Goal: Task Accomplishment & Management: Manage account settings

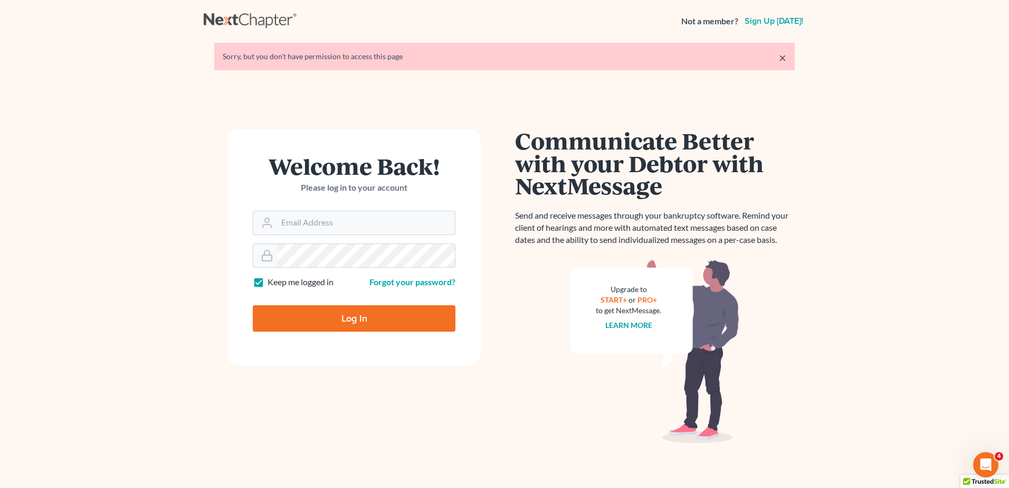
type input "[EMAIL_ADDRESS][DOMAIN_NAME]"
click at [347, 321] on input "Log In" at bounding box center [354, 318] width 203 height 26
type input "Thinking..."
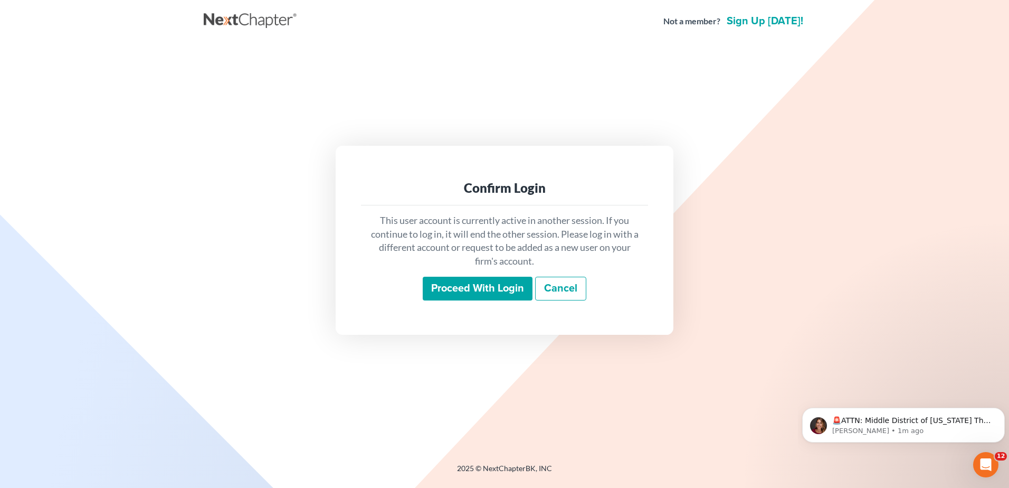
click at [498, 288] on input "Proceed with login" at bounding box center [478, 289] width 110 height 24
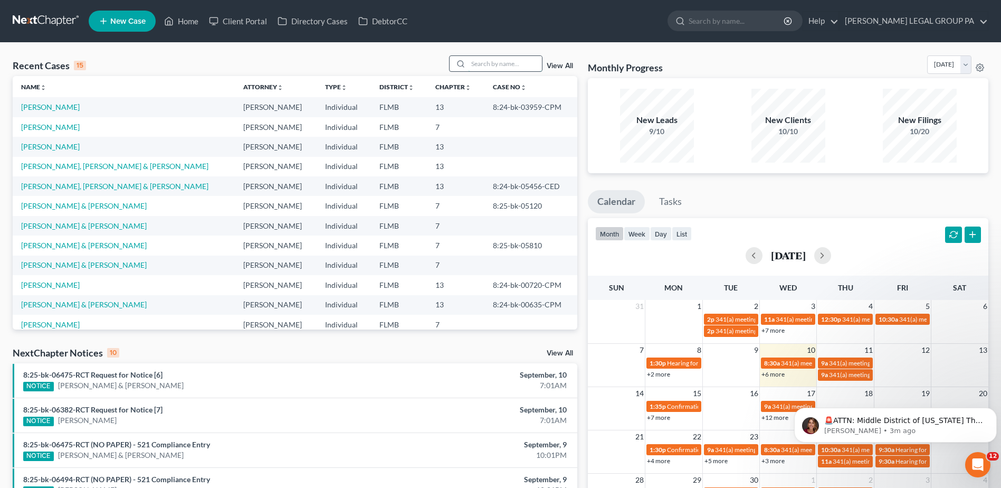
click at [497, 62] on input "search" at bounding box center [505, 63] width 74 height 15
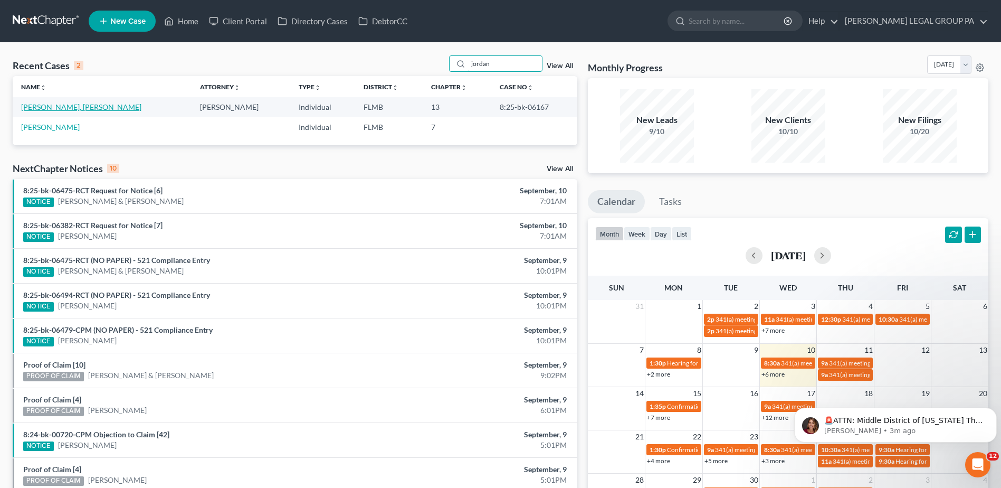
type input "jordan"
click at [49, 107] on link "Jordan Jr., Gerald" at bounding box center [81, 106] width 120 height 9
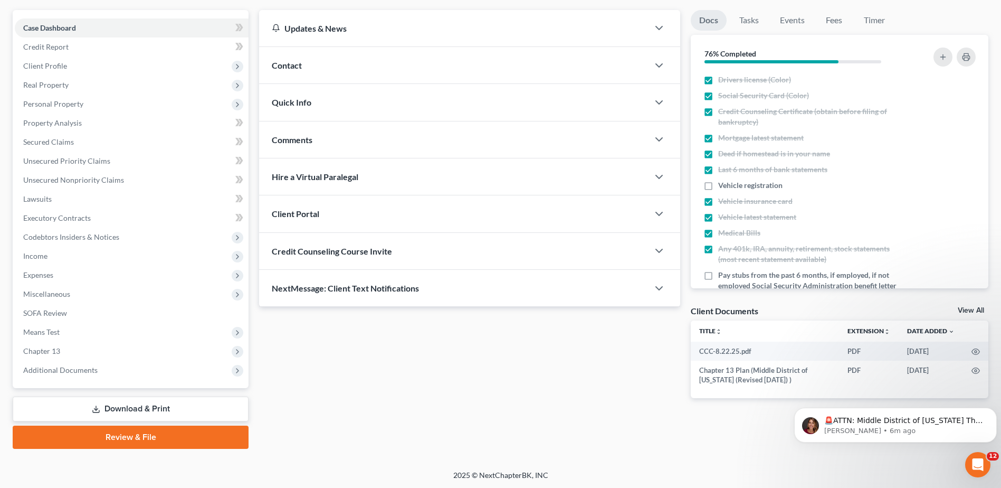
scroll to position [92, 0]
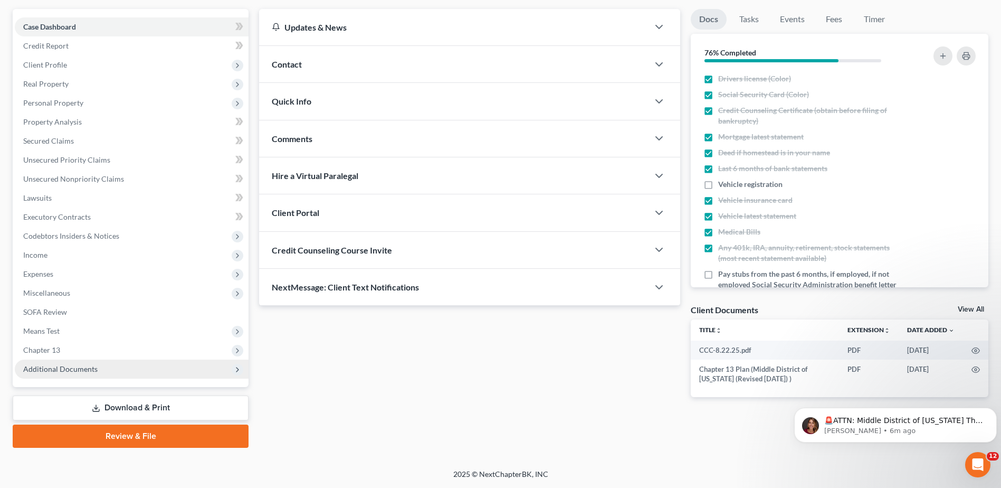
click at [132, 370] on span "Additional Documents" at bounding box center [132, 368] width 234 height 19
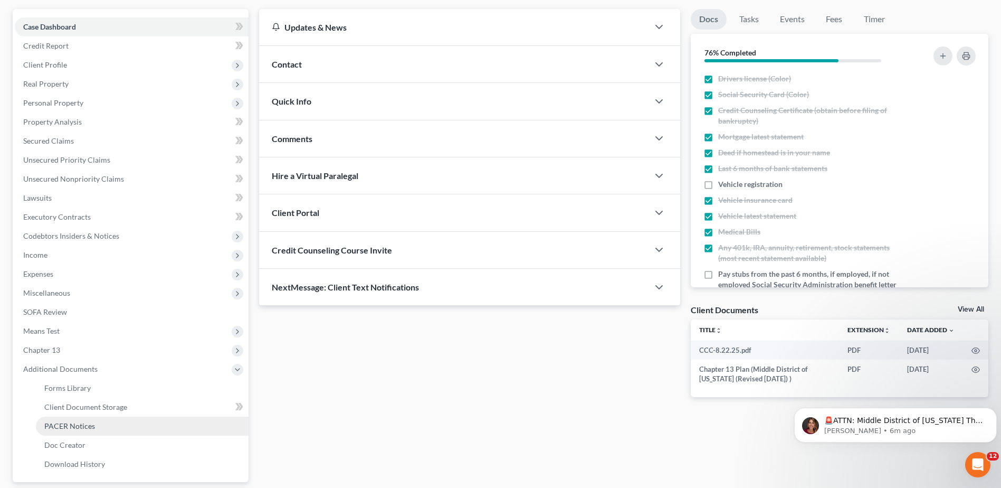
click at [147, 429] on link "PACER Notices" at bounding box center [142, 425] width 213 height 19
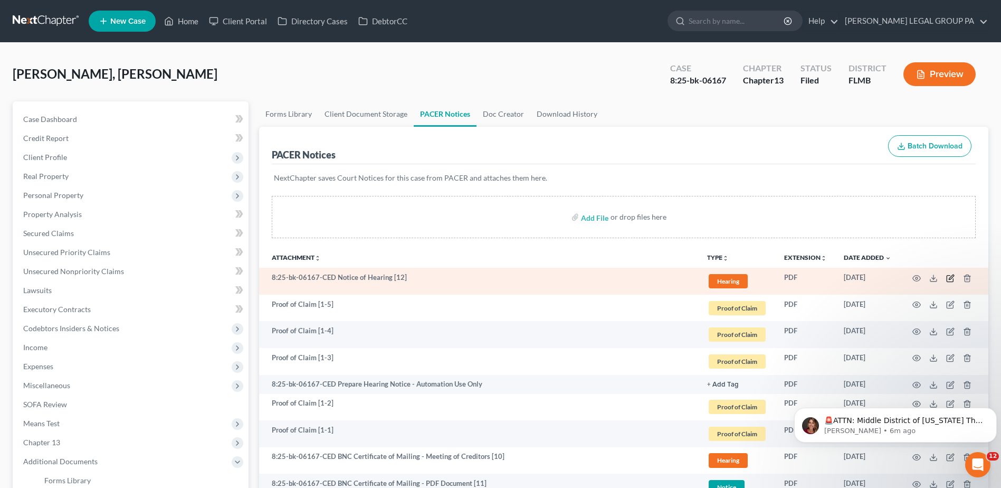
click at [952, 280] on icon "button" at bounding box center [950, 278] width 8 height 8
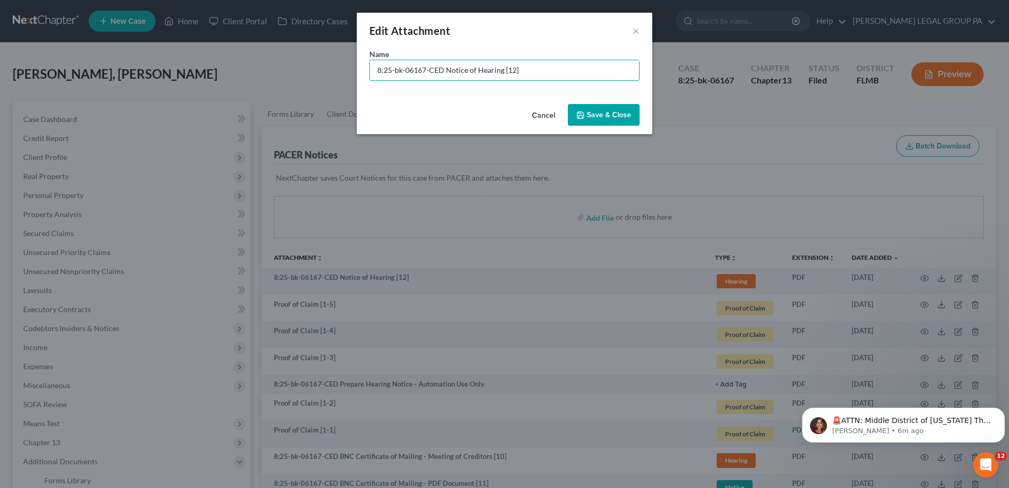
drag, startPoint x: 443, startPoint y: 69, endPoint x: -2, endPoint y: 72, distance: 445.4
click at [0, 72] on html "Home New Case Client Portal Directory Cases DebtorCC WELLER LEGAL GROUP PA kcas…" at bounding box center [504, 417] width 1009 height 834
type input "[12] NOH for Doc. 9"
click at [616, 116] on span "Save & Close" at bounding box center [609, 114] width 44 height 9
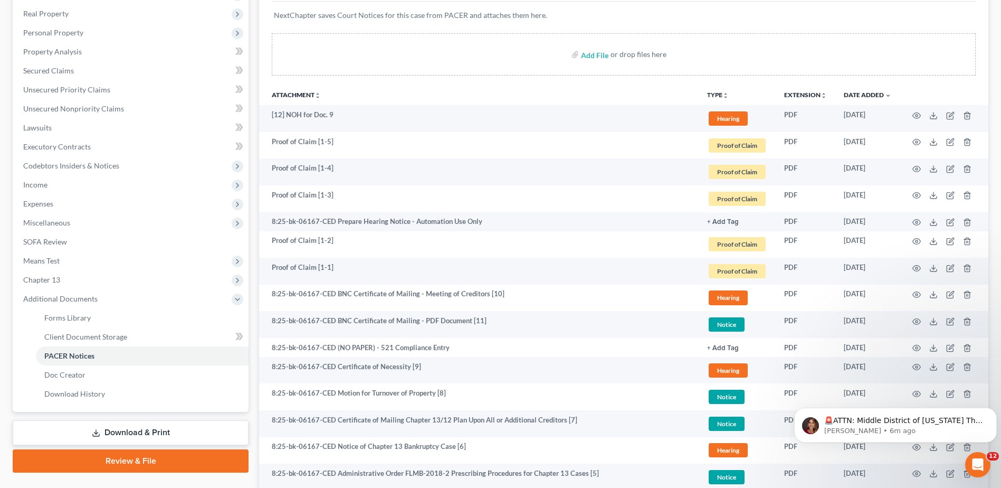
scroll to position [176, 0]
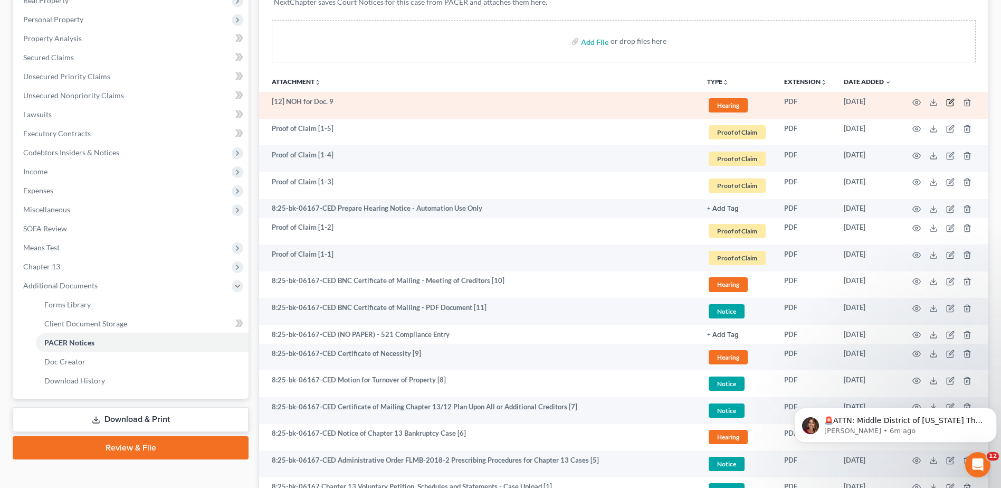
click at [952, 105] on icon "button" at bounding box center [950, 102] width 8 height 8
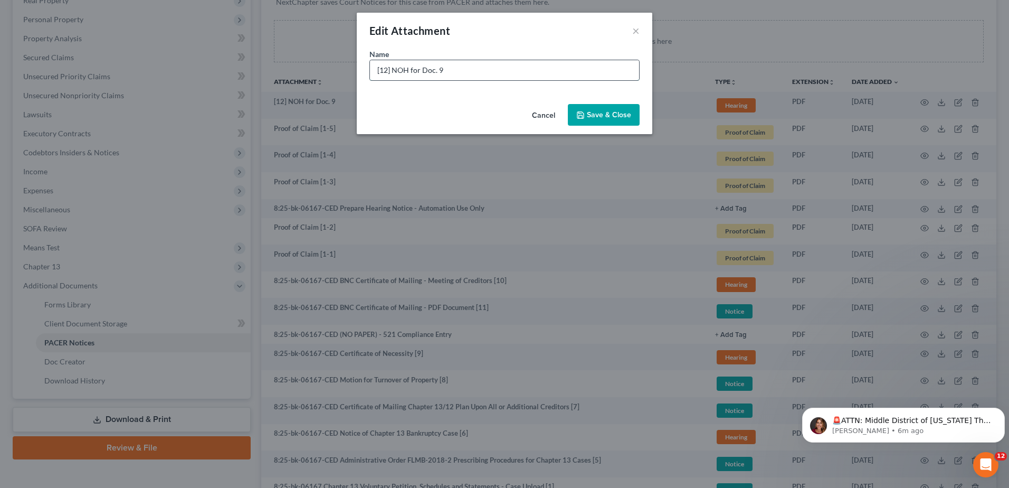
click at [439, 69] on input "[12] NOH for Doc. 9" at bounding box center [504, 70] width 269 height 20
type input "[12] NOH for Doc. 8"
click at [576, 109] on button "Save & Close" at bounding box center [604, 115] width 72 height 22
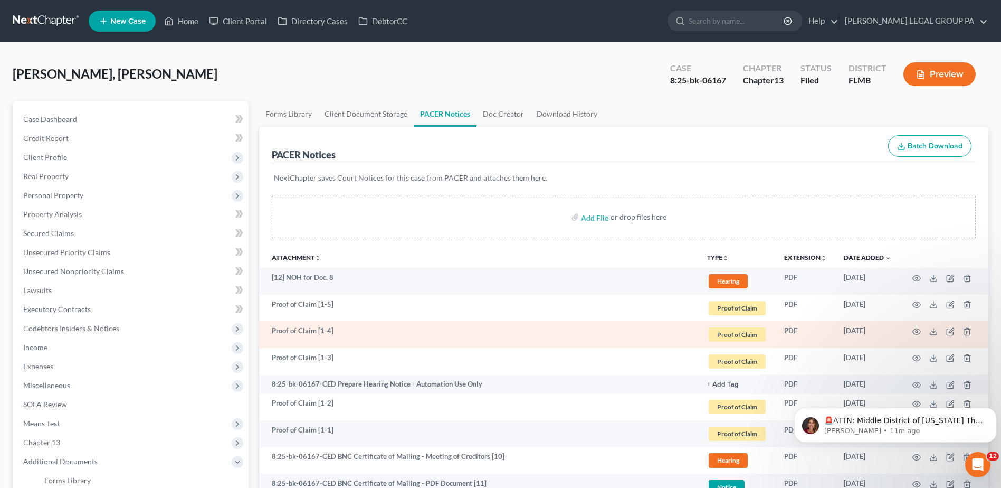
scroll to position [88, 0]
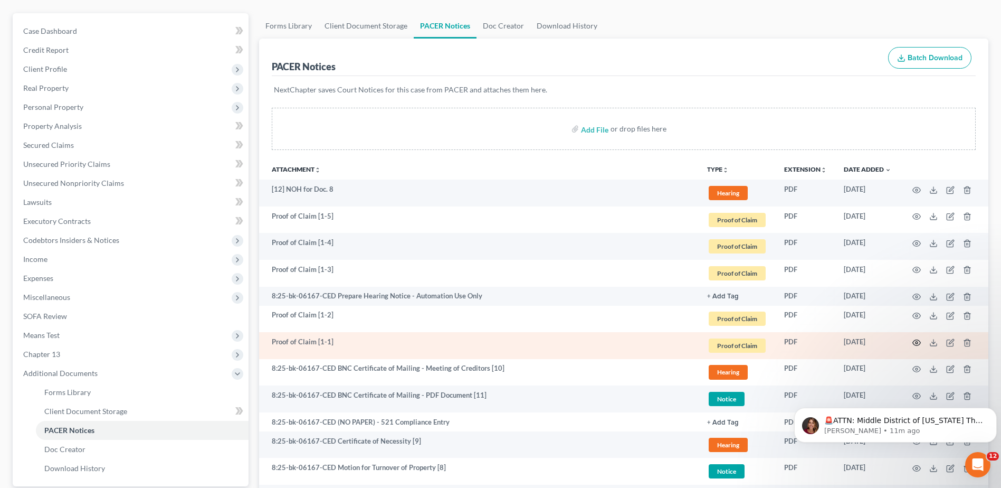
click at [916, 340] on icon "button" at bounding box center [916, 342] width 8 height 8
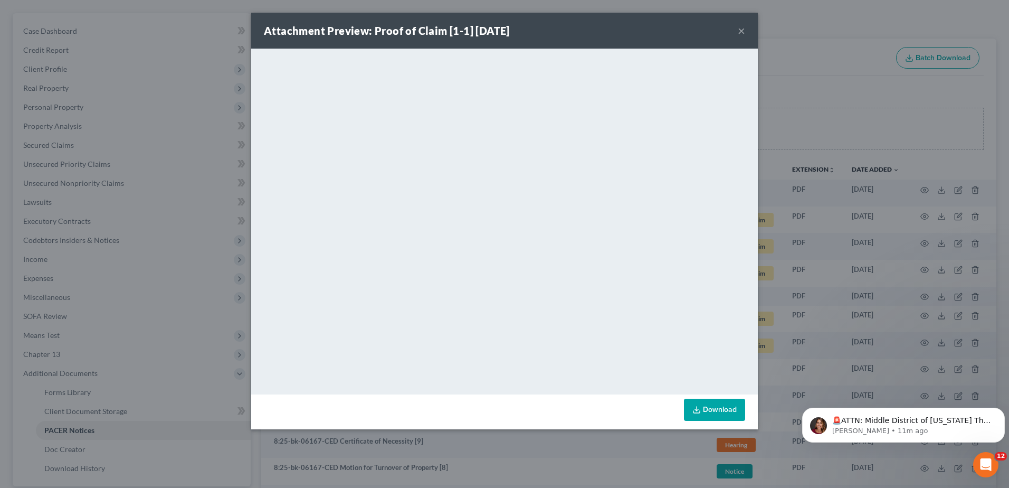
click at [738, 32] on button "×" at bounding box center [741, 30] width 7 height 13
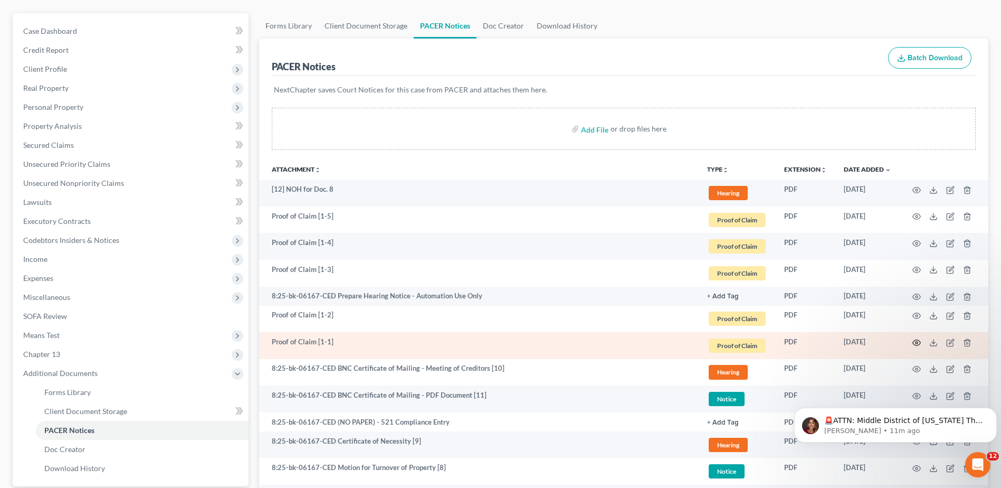
click at [918, 343] on circle "button" at bounding box center [917, 342] width 2 height 2
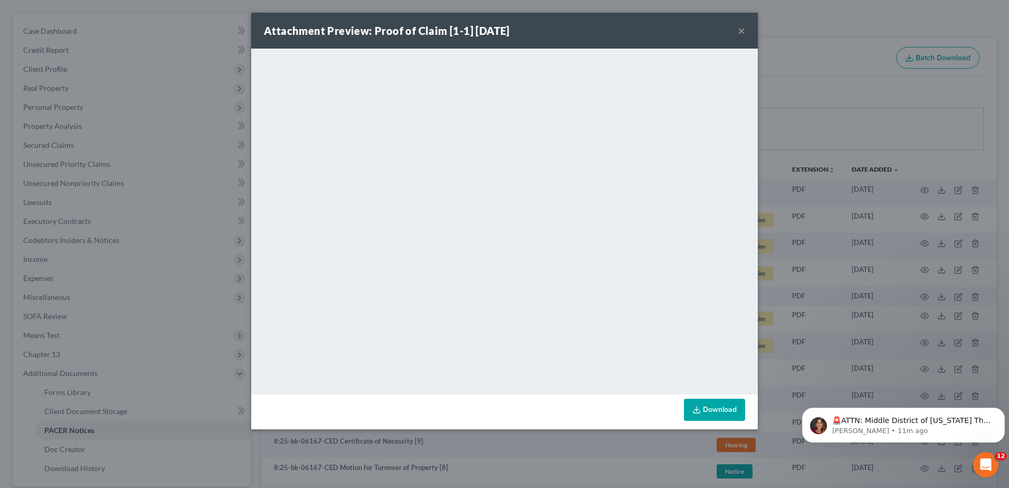
click at [741, 32] on button "×" at bounding box center [741, 30] width 7 height 13
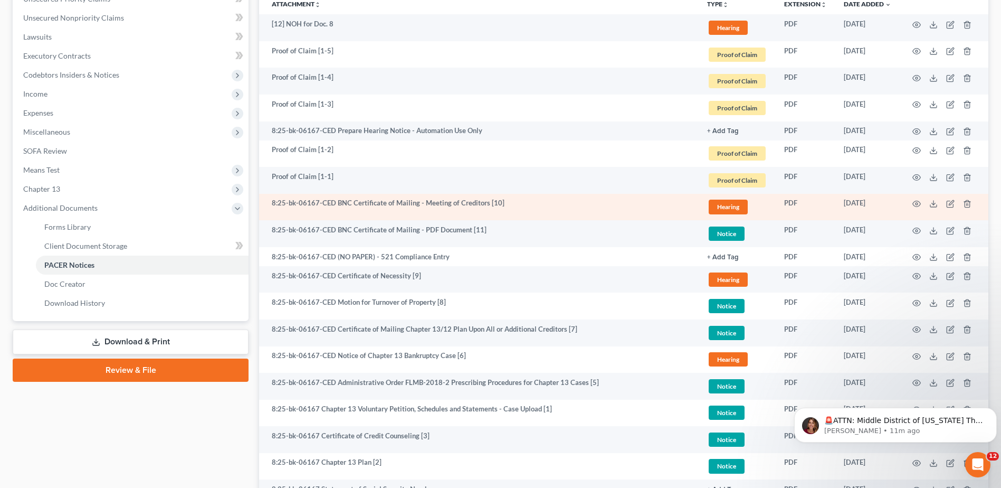
scroll to position [346, 0]
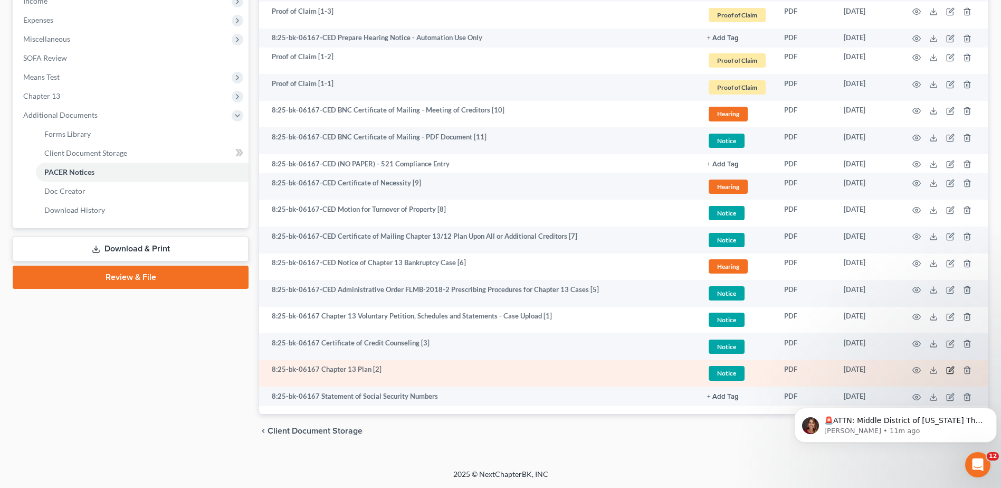
click at [950, 370] on icon "button" at bounding box center [950, 370] width 8 height 8
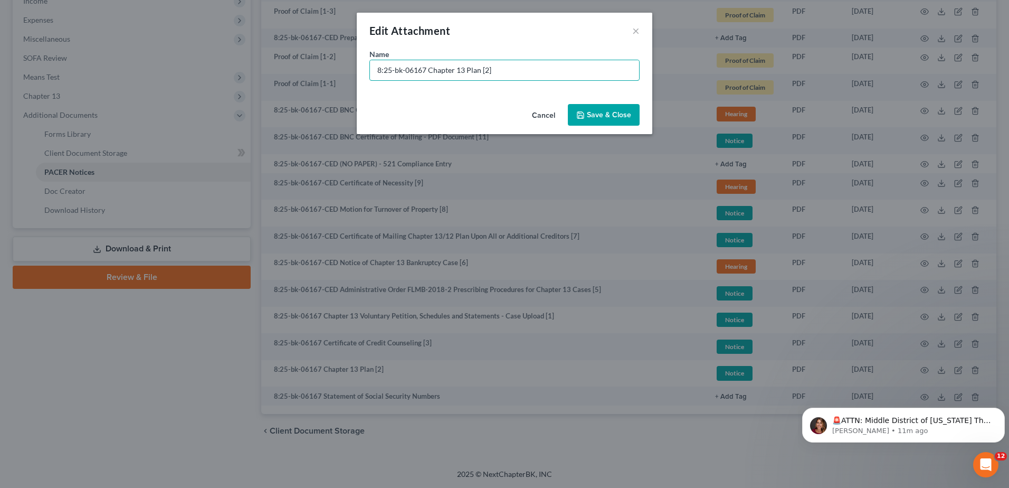
drag, startPoint x: 424, startPoint y: 71, endPoint x: 173, endPoint y: 46, distance: 251.9
click at [178, 47] on div "Edit Attachment × Name * 8:25-bk-06167 Chapter 13 Plan [2] Cancel Save & Close" at bounding box center [504, 244] width 1009 height 488
type input "Document [02] - Chapter 13 Plan"
click at [613, 107] on button "Save & Close" at bounding box center [604, 115] width 72 height 22
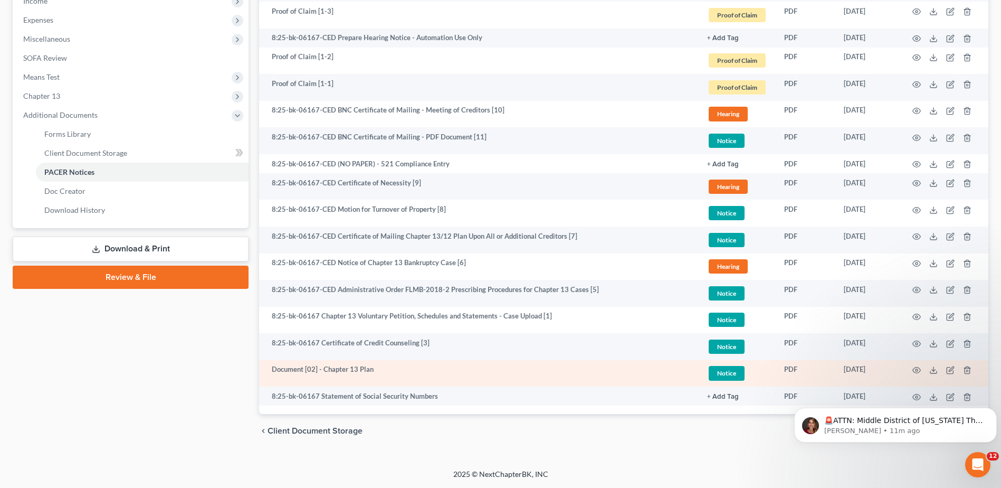
click at [318, 370] on td "Document [02] - Chapter 13 Plan" at bounding box center [479, 373] width 440 height 27
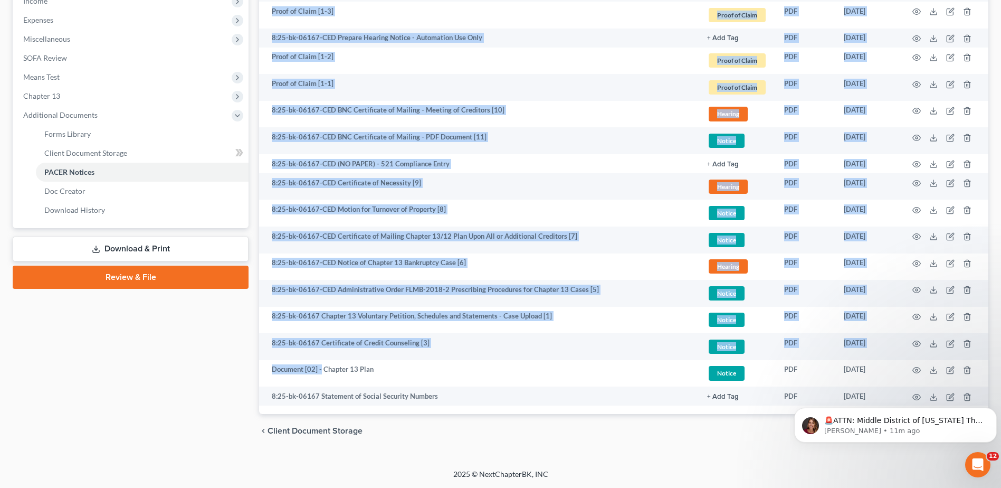
drag, startPoint x: 321, startPoint y: 370, endPoint x: 127, endPoint y: 375, distance: 193.7
click at [127, 375] on div "Petition Navigation Case Dashboard Payments Invoices Payments Payments Credit R…" at bounding box center [500, 101] width 986 height 693
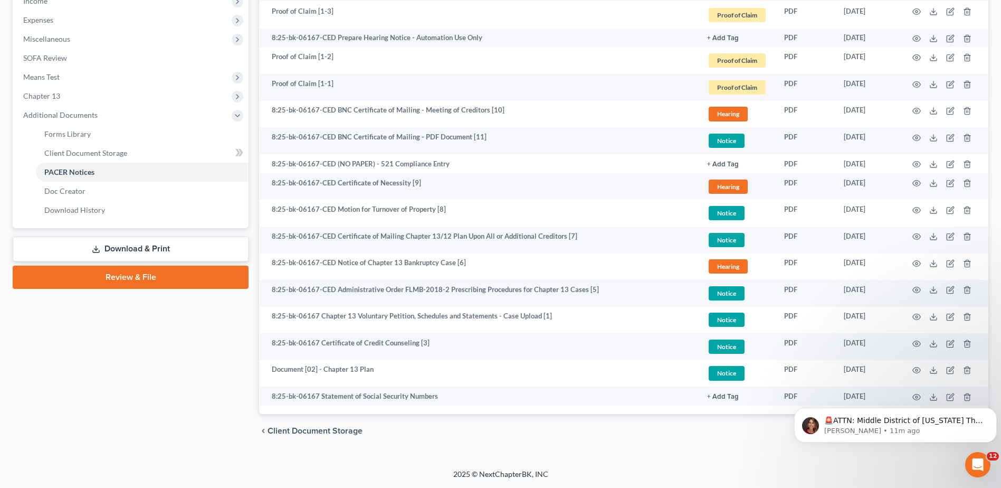
click at [288, 459] on div "Jordan Jr., Gerald Upgraded Case 8:25-bk-06167 Chapter Chapter 13 Status Filed …" at bounding box center [500, 83] width 1001 height 772
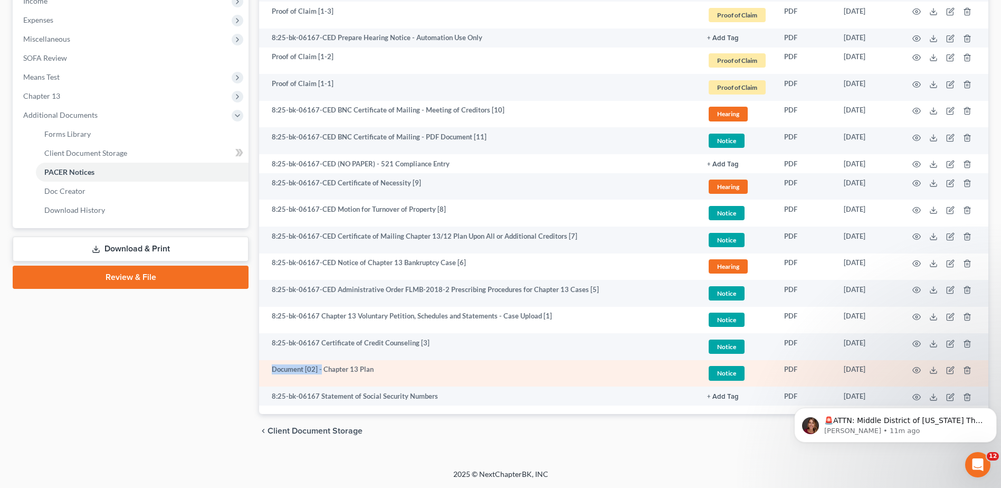
drag, startPoint x: 270, startPoint y: 370, endPoint x: 322, endPoint y: 378, distance: 52.9
click at [322, 378] on td "Document [02] - Chapter 13 Plan" at bounding box center [479, 373] width 440 height 27
copy td "Document [02] -"
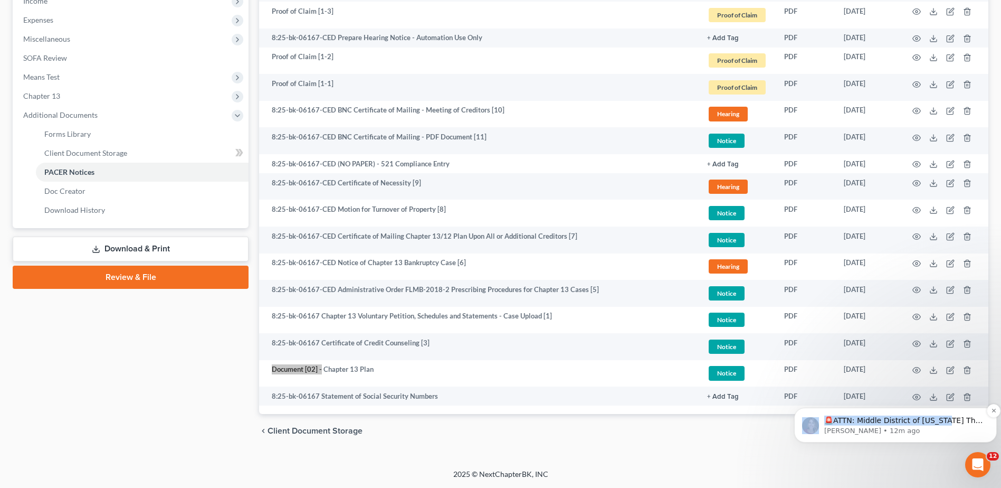
drag, startPoint x: 923, startPoint y: 398, endPoint x: 936, endPoint y: 415, distance: 21.1
click at [936, 415] on body "🚨ATTN: Middle District of Florida The court has added a new Credit Counseling F…" at bounding box center [895, 421] width 203 height 65
click at [943, 401] on body "🚨ATTN: Middle District of Florida The court has added a new Credit Counseling F…" at bounding box center [895, 421] width 203 height 65
click at [944, 395] on body "🚨ATTN: Middle District of Florida The court has added a new Credit Counseling F…" at bounding box center [895, 421] width 203 height 65
click at [995, 409] on icon "Dismiss notification" at bounding box center [994, 410] width 4 height 4
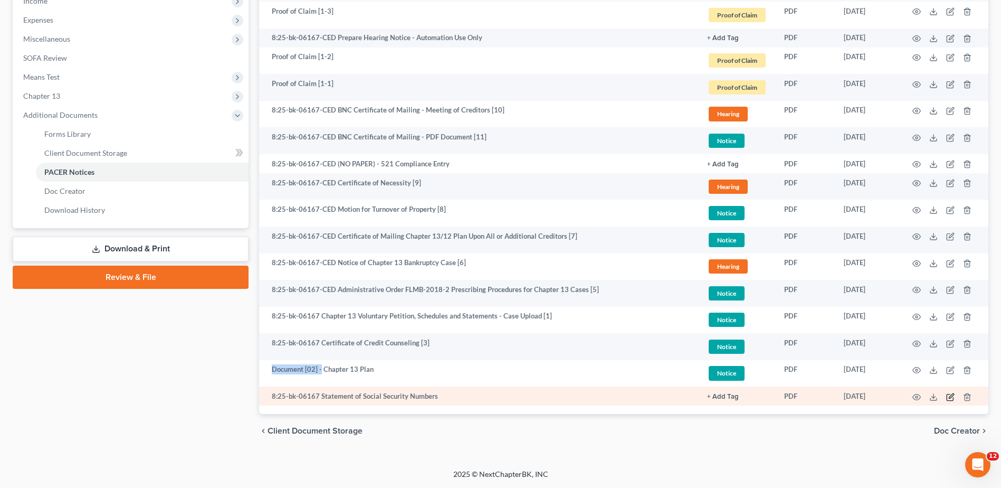
click at [949, 398] on icon "button" at bounding box center [950, 397] width 8 height 8
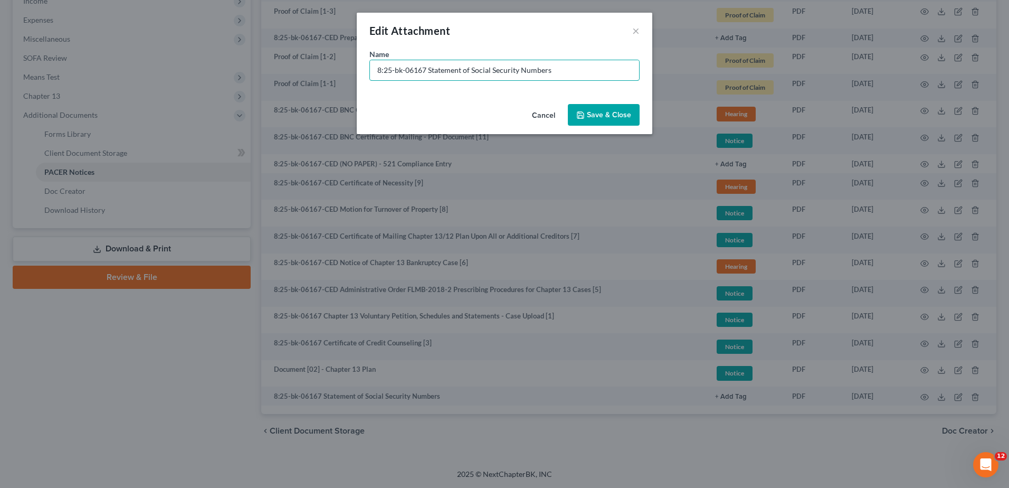
drag, startPoint x: 425, startPoint y: 71, endPoint x: 1, endPoint y: 75, distance: 424.3
click at [1, 75] on div "Edit Attachment × Name * 8:25-bk-06167 Statement of Social Security Numbers Can…" at bounding box center [504, 244] width 1009 height 488
paste input "Document [02] -"
click at [422, 70] on input "Document [02] - Statement of Social Security Numbers" at bounding box center [504, 70] width 269 height 20
type input "Document [04] - Statement of Social Security Numbers"
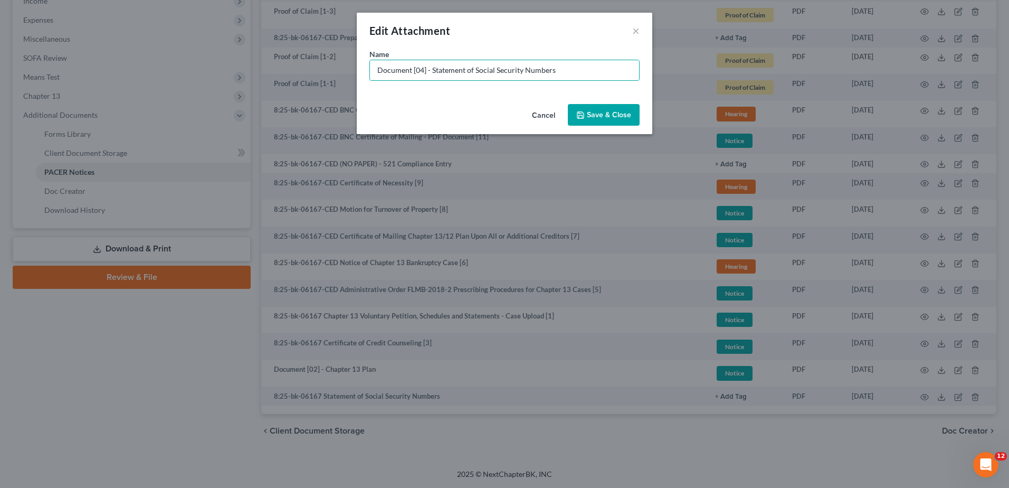
click at [619, 115] on span "Save & Close" at bounding box center [609, 114] width 44 height 9
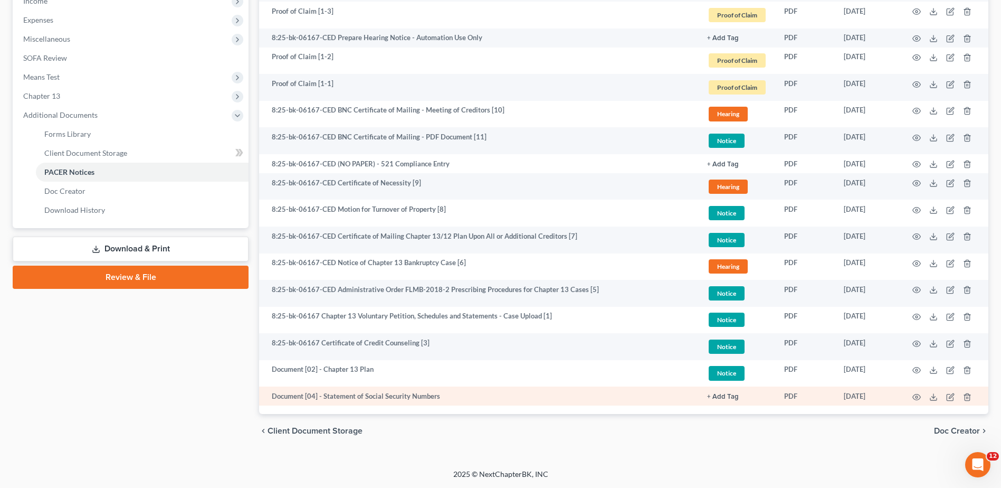
click at [731, 395] on button "+ Add Tag" at bounding box center [723, 396] width 32 height 7
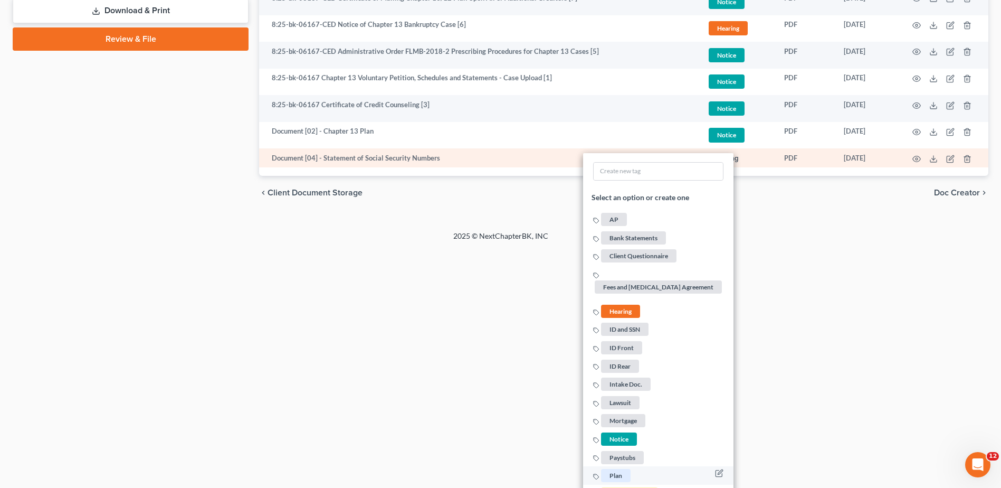
scroll to position [610, 0]
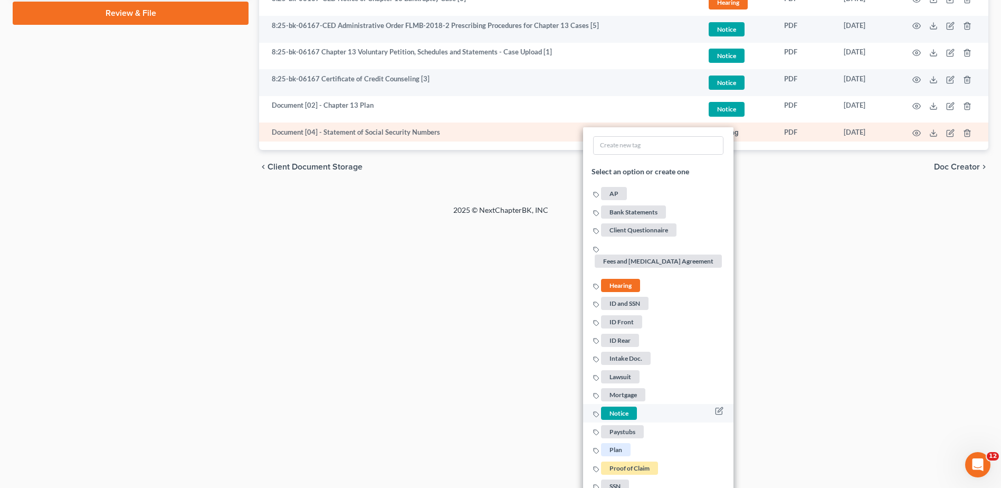
click at [628, 410] on span "Notice" at bounding box center [619, 412] width 36 height 13
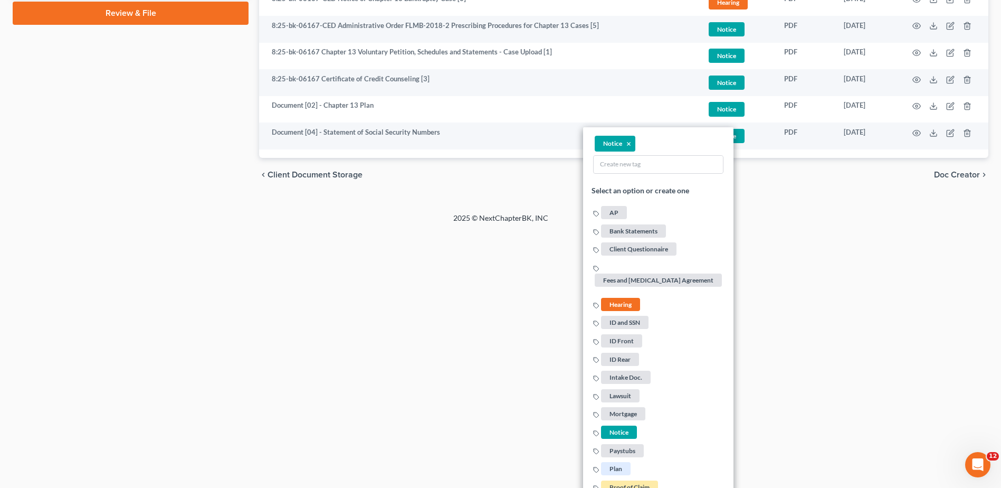
scroll to position [522, 0]
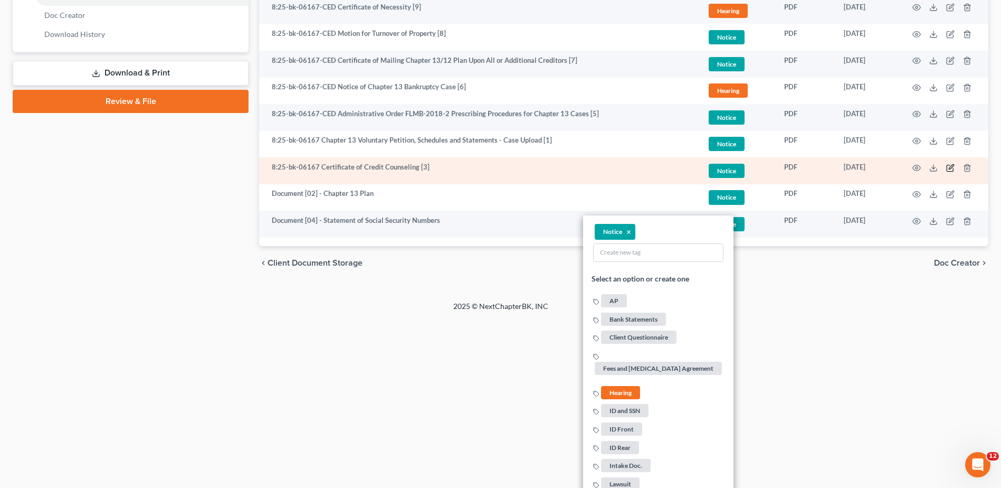
click at [950, 166] on icon "button" at bounding box center [950, 168] width 8 height 8
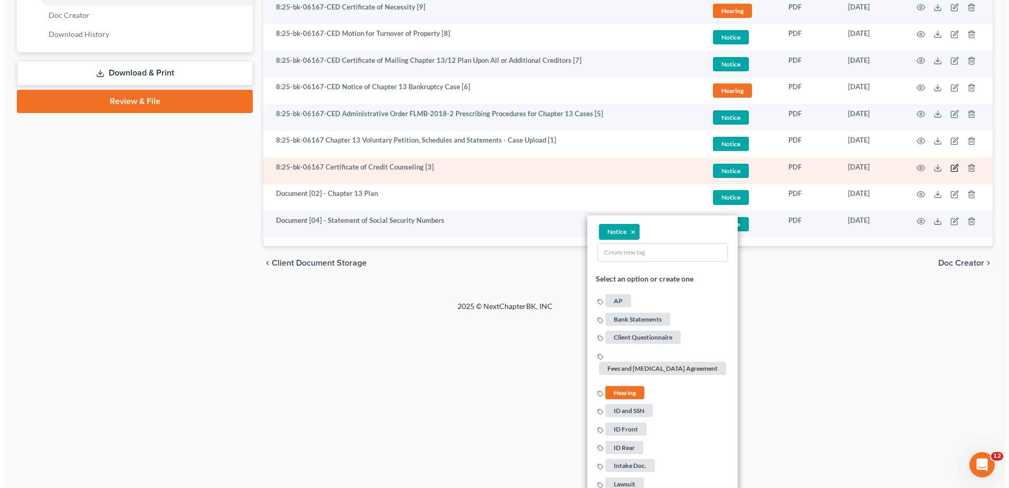
scroll to position [354, 0]
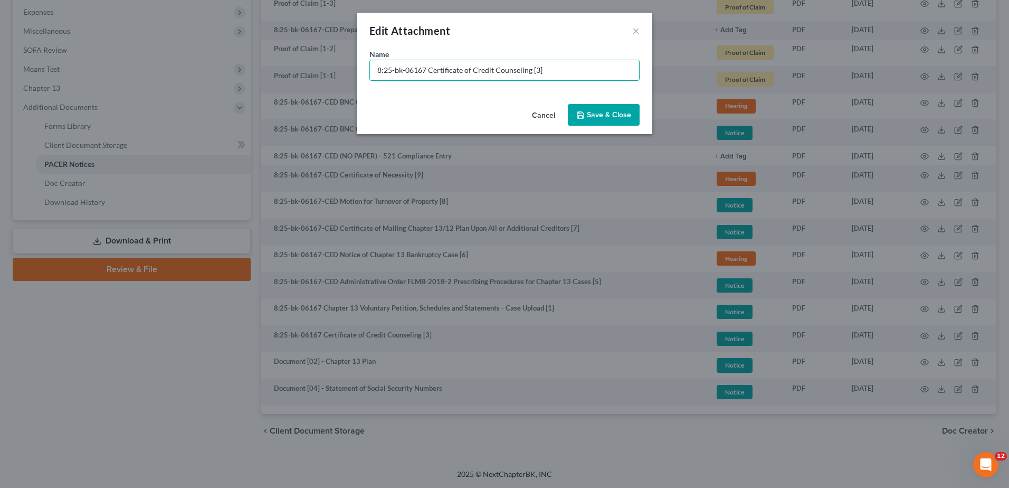
drag, startPoint x: 426, startPoint y: 66, endPoint x: 236, endPoint y: 66, distance: 190.5
click at [236, 66] on div "Edit Attachment × Name * 8:25-bk-06167 Certificate of Credit Counseling [3] Can…" at bounding box center [504, 244] width 1009 height 488
paste input "Document [02] -"
click at [420, 71] on input "Document [02] - Certificate of Credit Counseling [3]" at bounding box center [504, 70] width 269 height 20
drag, startPoint x: 535, startPoint y: 67, endPoint x: 608, endPoint y: 74, distance: 74.3
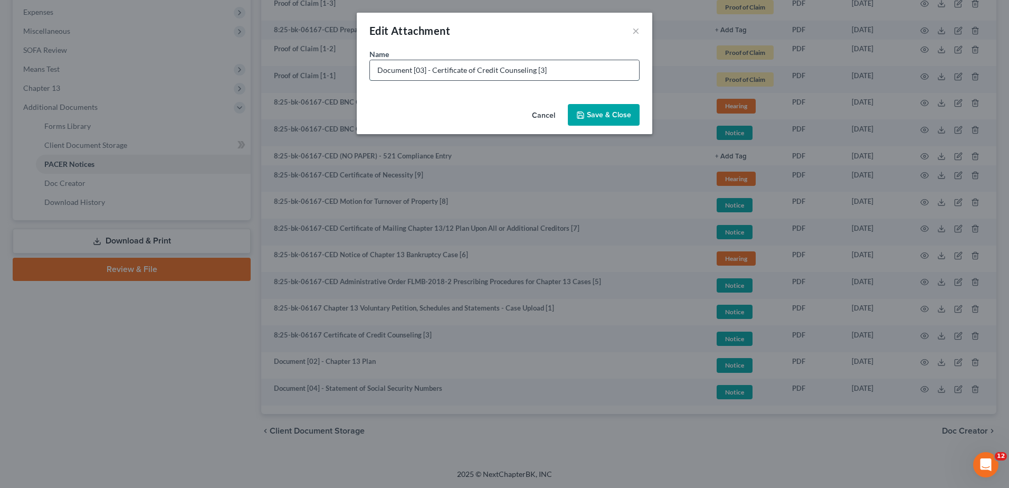
click at [600, 74] on input "Document [03] - Certificate of Credit Counseling [3]" at bounding box center [504, 70] width 269 height 20
type input "Document [03] - Certificate of Credit Counseling"
click at [612, 107] on button "Save & Close" at bounding box center [604, 115] width 72 height 22
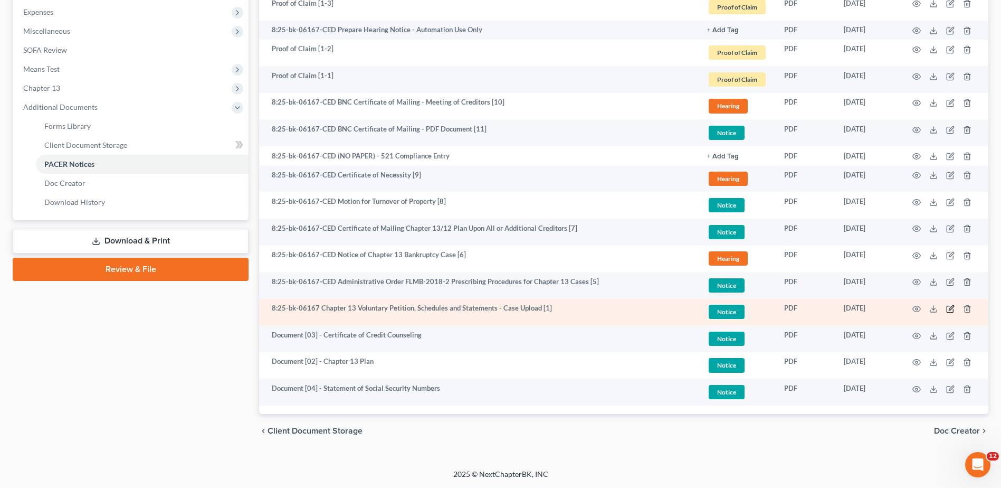
click at [952, 310] on icon "button" at bounding box center [950, 309] width 8 height 8
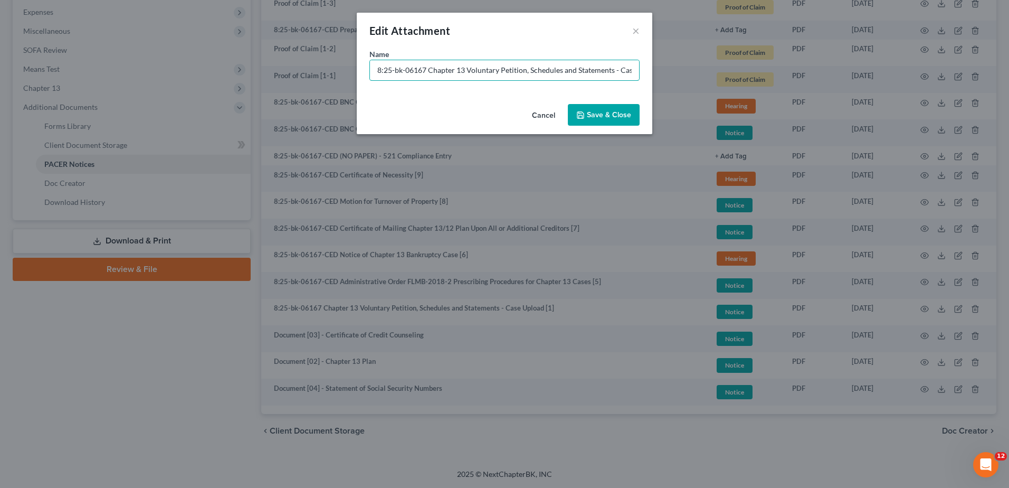
drag, startPoint x: 424, startPoint y: 74, endPoint x: 233, endPoint y: 55, distance: 191.9
click at [233, 55] on div "Edit Attachment × Name * 8:25-bk-06167 Chapter 13 Voluntary Petition, Schedules…" at bounding box center [504, 244] width 1009 height 488
paste input "Document [02] -"
click at [420, 73] on input "Document [02] - Chapter 13 Voluntary Petition, Schedules and Statements - Case …" at bounding box center [504, 70] width 269 height 20
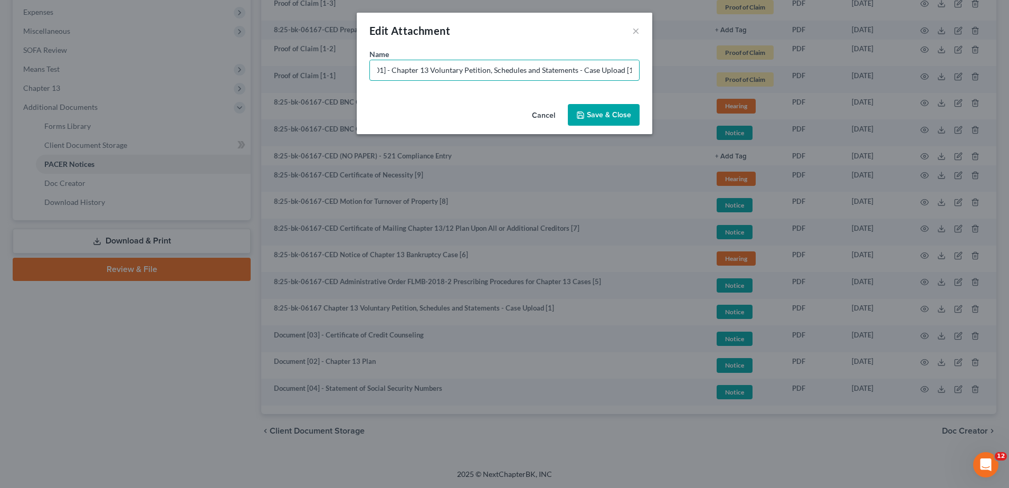
drag, startPoint x: 615, startPoint y: 71, endPoint x: 954, endPoint y: 108, distance: 341.3
click at [954, 108] on div "Edit Attachment × Name * Document [01] - Chapter 13 Voluntary Petition, Schedul…" at bounding box center [504, 244] width 1009 height 488
type input "Document [01] - Chapter 13 Voluntary Petition, Schedules and Statements"
click at [607, 119] on span "Save & Close" at bounding box center [609, 114] width 44 height 9
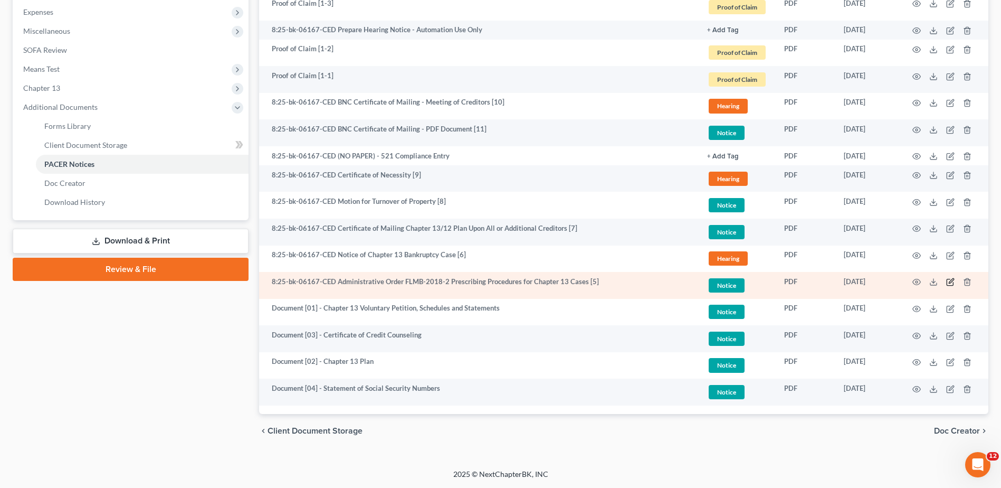
click at [952, 279] on icon "button" at bounding box center [950, 282] width 8 height 8
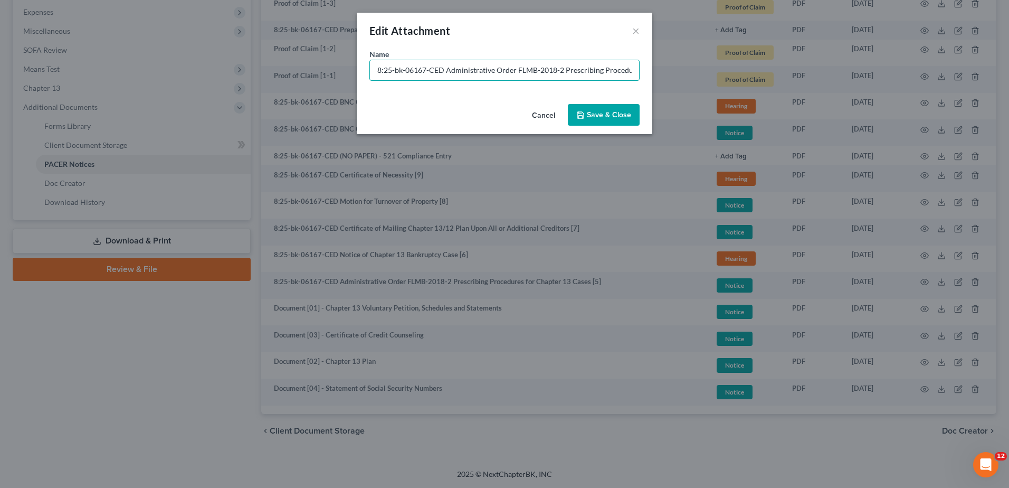
drag, startPoint x: 442, startPoint y: 69, endPoint x: 177, endPoint y: 54, distance: 265.4
click at [177, 54] on div "Edit Attachment × Name * 8:25-bk-06167-CED Administrative Order FLMB-2018-2 Pre…" at bounding box center [504, 244] width 1009 height 488
paste input "Document [02] -"
click at [420, 73] on input "Document [02] - Administrative Order FLMB-2018-2 Prescribing Procedures for Cha…" at bounding box center [504, 70] width 269 height 20
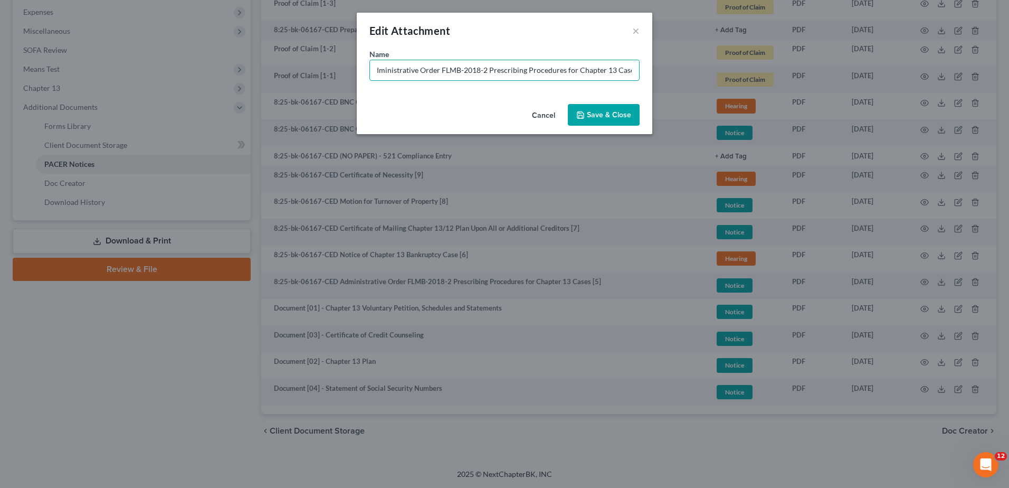
type input "Document [05] - Administrative Order FLMB-2018-2 Prescribing Procedures for Cha…"
click at [604, 110] on span "Save & Close" at bounding box center [609, 114] width 44 height 9
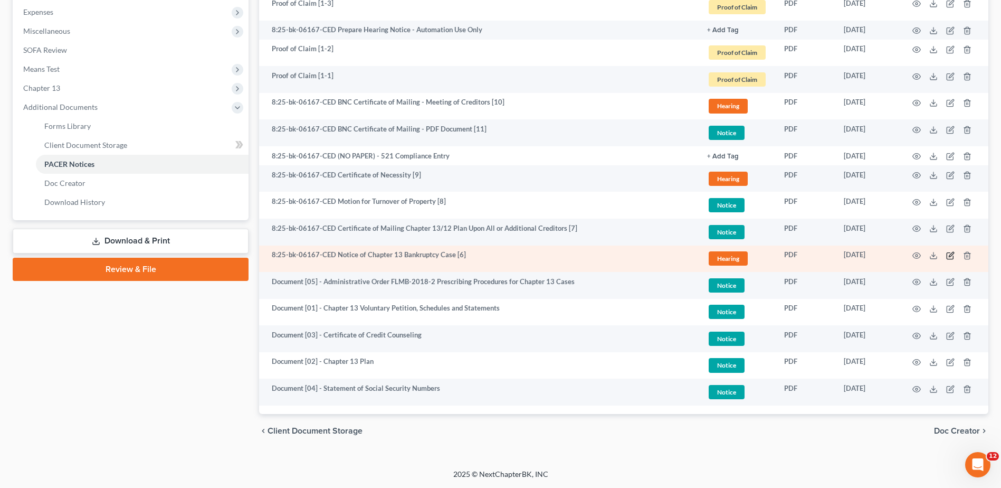
click at [953, 256] on icon "button" at bounding box center [950, 255] width 8 height 8
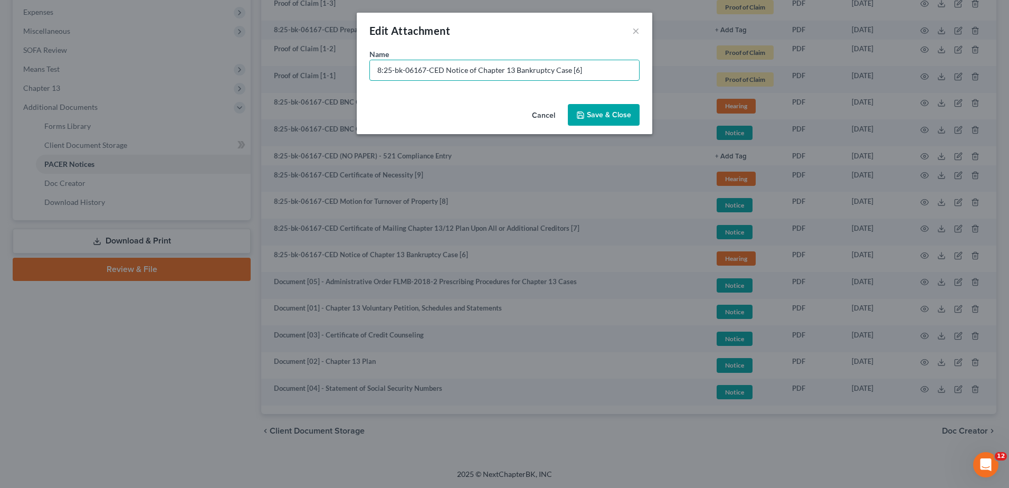
drag, startPoint x: 443, startPoint y: 69, endPoint x: 206, endPoint y: 72, distance: 237.5
click at [206, 72] on div "Edit Attachment × Name * 8:25-bk-06167-CED Notice of Chapter 13 Bankruptcy Case…" at bounding box center [504, 244] width 1009 height 488
paste input "Document [02] -"
click at [423, 69] on input "Document [02] - Notice of Chapter 13 Bankruptcy Case [6]" at bounding box center [504, 70] width 269 height 20
type input "Document [06] - Notice of Chapter 13 Bankruptcy Case"
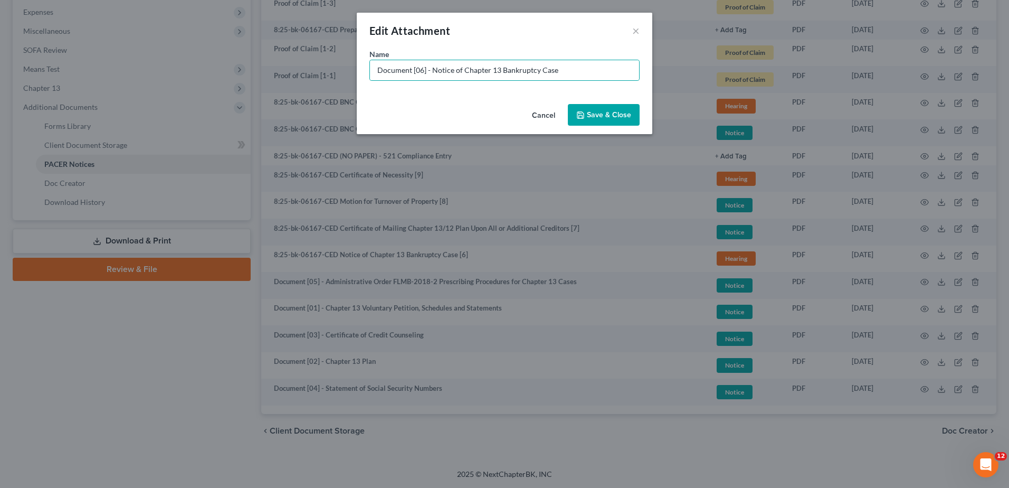
click at [595, 115] on span "Save & Close" at bounding box center [609, 114] width 44 height 9
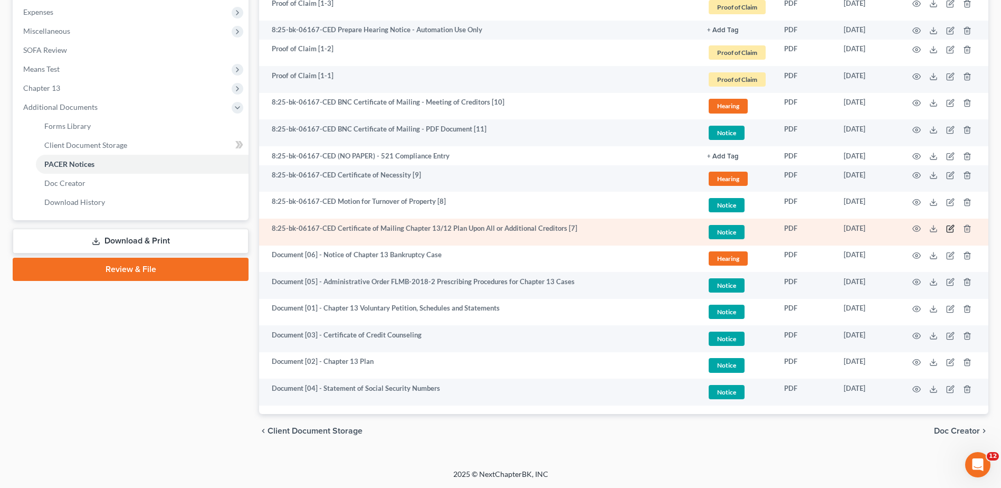
click at [948, 225] on icon "button" at bounding box center [950, 228] width 8 height 8
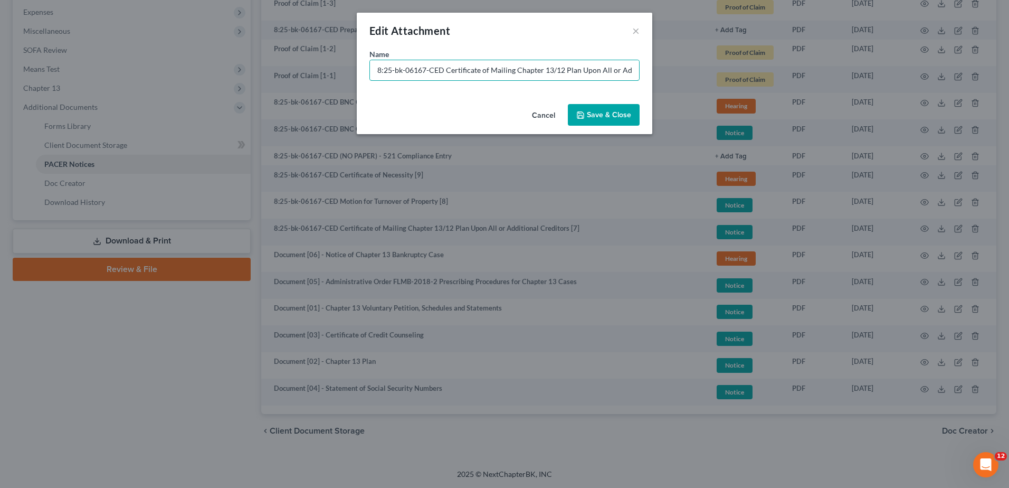
drag, startPoint x: 445, startPoint y: 73, endPoint x: 150, endPoint y: 73, distance: 295.0
click at [150, 73] on div "Edit Attachment × Name * 8:25-bk-06167-CED Certificate of Mailing Chapter 13/12…" at bounding box center [504, 244] width 1009 height 488
paste input "Document [02] -"
click at [422, 71] on input "Document [02] - Certificate of Mailing Chapter 13/12 Plan Upon All or Additiona…" at bounding box center [504, 70] width 269 height 20
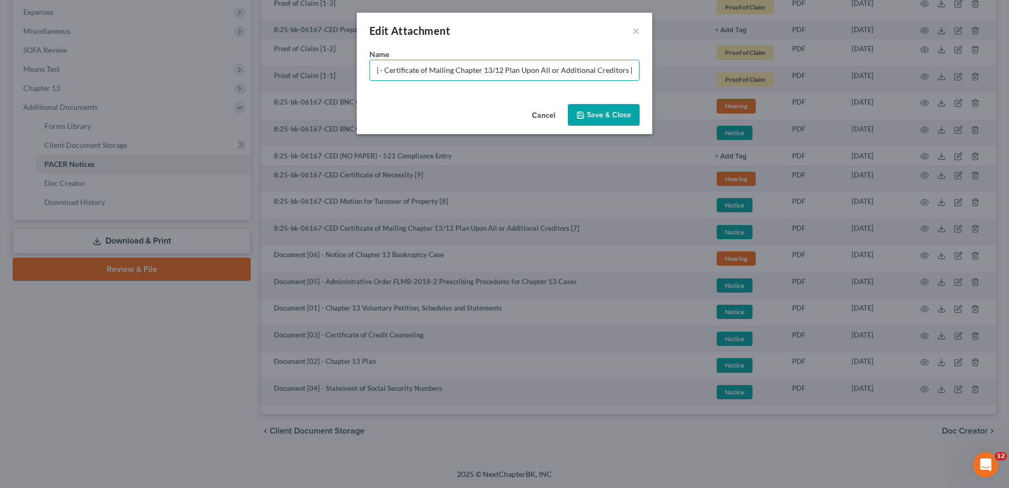
drag, startPoint x: 430, startPoint y: 72, endPoint x: 786, endPoint y: 86, distance: 356.5
click at [786, 86] on div "Edit Attachment × Name * Document [07] - Certificate of Mailing Chapter 13/12 P…" at bounding box center [504, 244] width 1009 height 488
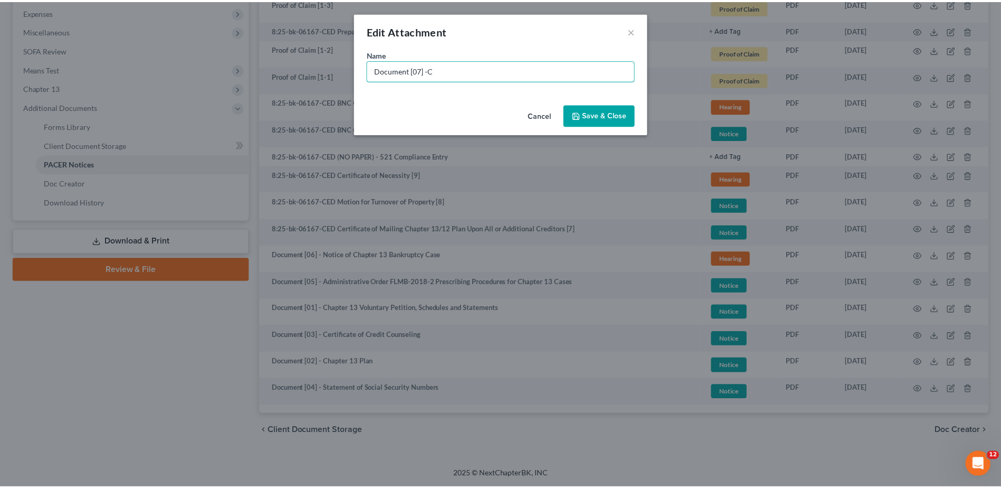
scroll to position [0, 0]
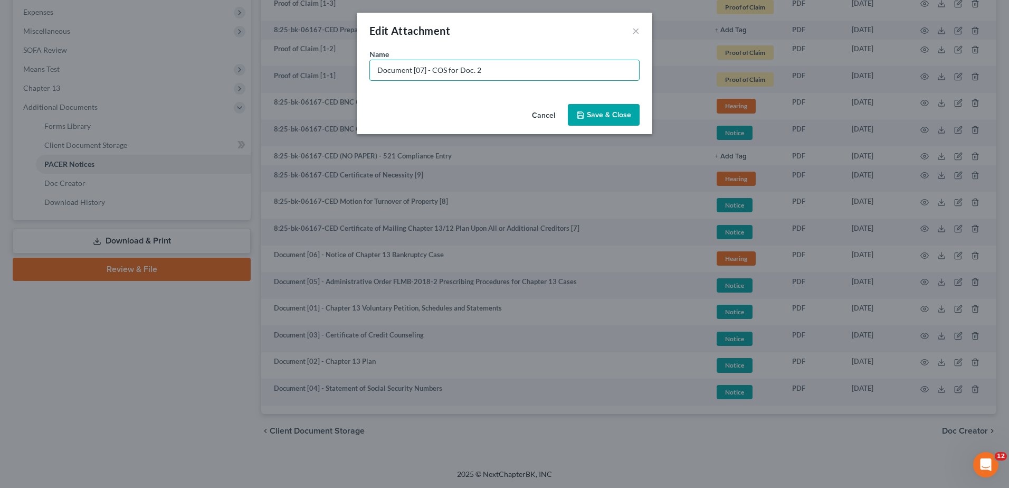
type input "Document [07] - COS for Doc. 2"
click at [615, 108] on button "Save & Close" at bounding box center [604, 115] width 72 height 22
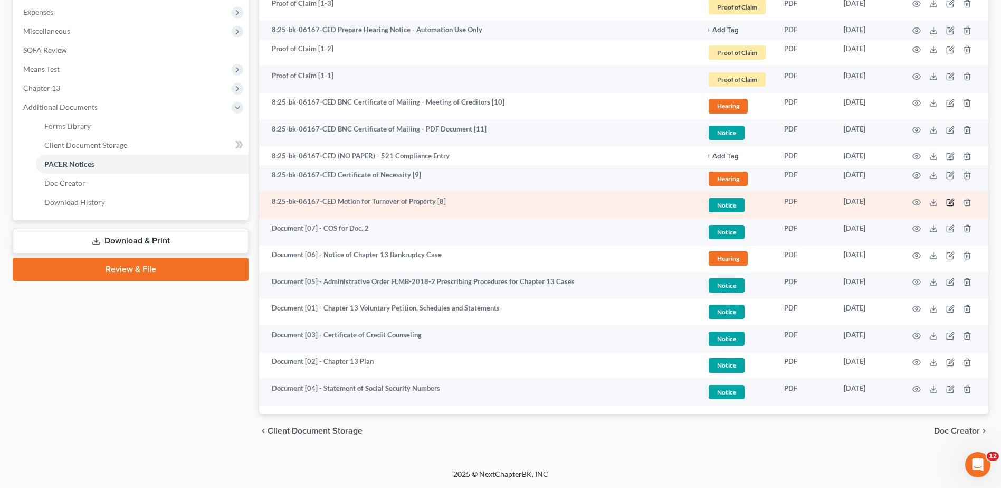
click at [946, 203] on icon "button" at bounding box center [950, 202] width 8 height 8
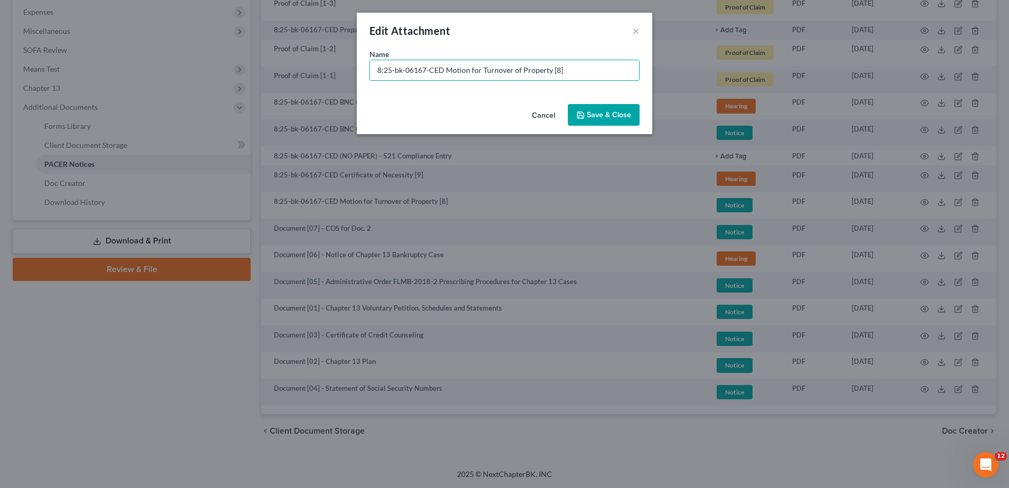
drag, startPoint x: 443, startPoint y: 72, endPoint x: -2, endPoint y: 66, distance: 444.9
click at [0, 66] on html "Home New Case Client Portal Directory Cases DebtorCC WELLER LEGAL GROUP PA kcas…" at bounding box center [504, 67] width 1009 height 842
paste input "Document [02] -"
click at [420, 71] on input "Document [02] - Motion for Turnover of Property [8]" at bounding box center [504, 70] width 269 height 20
type input "Document [08] - Motion for Turnover of Property"
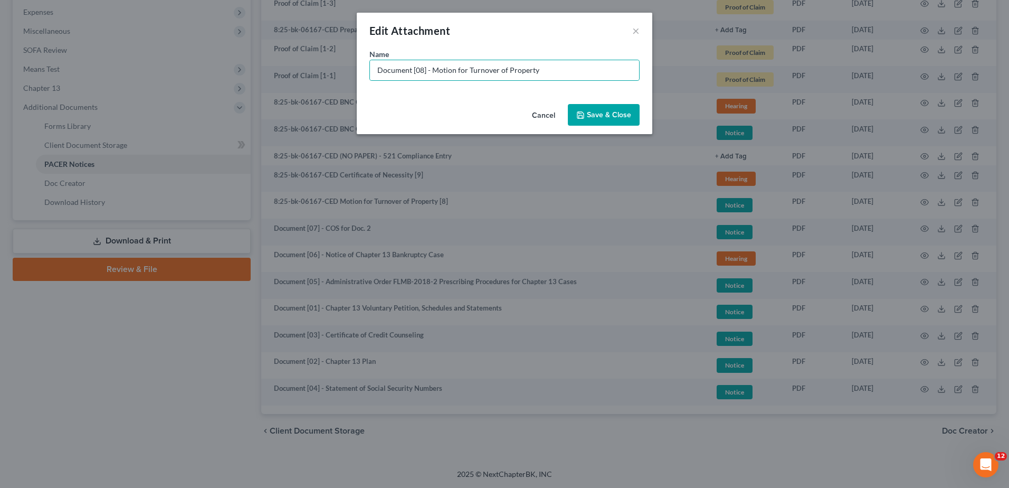
click at [611, 107] on button "Save & Close" at bounding box center [604, 115] width 72 height 22
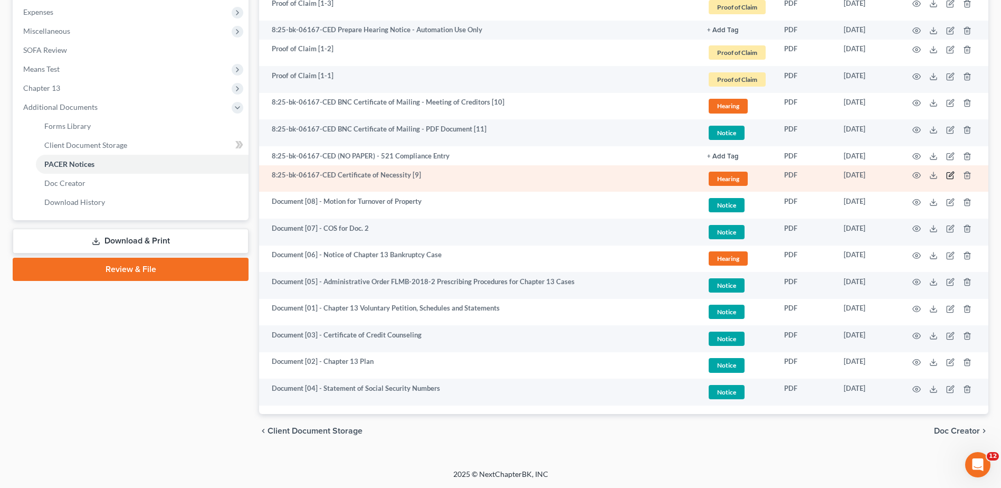
click at [952, 177] on icon "button" at bounding box center [950, 175] width 8 height 8
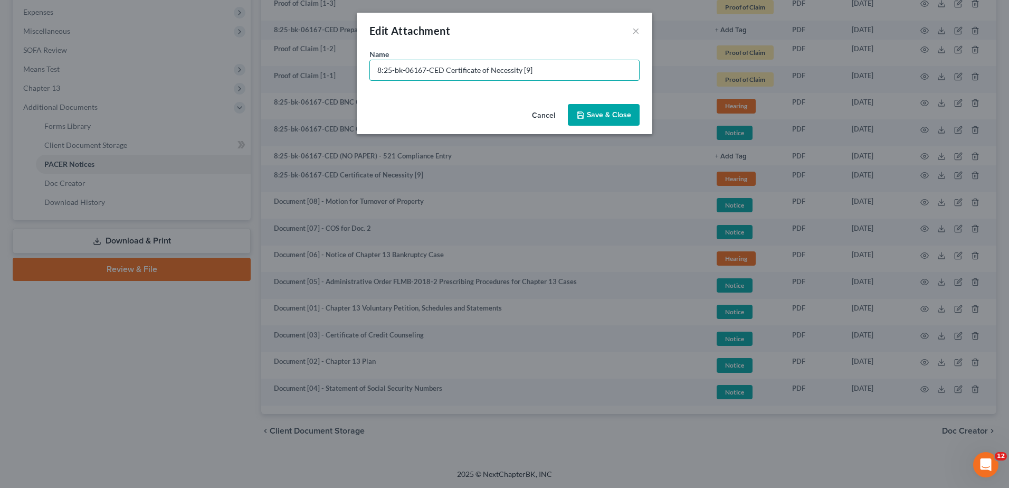
drag, startPoint x: 443, startPoint y: 68, endPoint x: 194, endPoint y: 72, distance: 248.6
click at [176, 72] on div "Edit Attachment × Name * 8:25-bk-06167-CED Certificate of Necessity [9] Cancel …" at bounding box center [504, 244] width 1009 height 488
paste input "Document [02] -"
drag, startPoint x: 423, startPoint y: 74, endPoint x: 418, endPoint y: 70, distance: 6.4
click at [418, 70] on input "Document [02] - Certificate of Necessity [9]" at bounding box center [504, 70] width 269 height 20
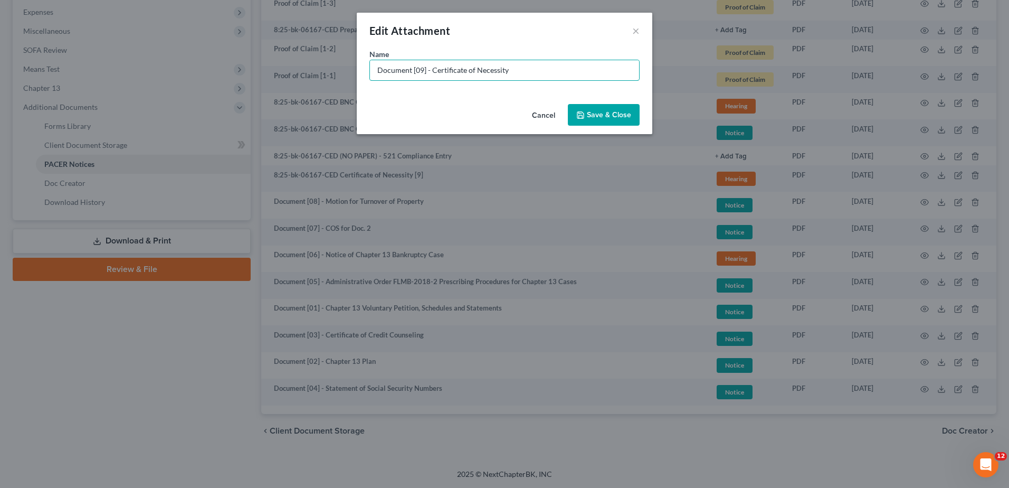
type input "Document [09] - Certificate of Necessity"
click at [597, 112] on span "Save & Close" at bounding box center [609, 114] width 44 height 9
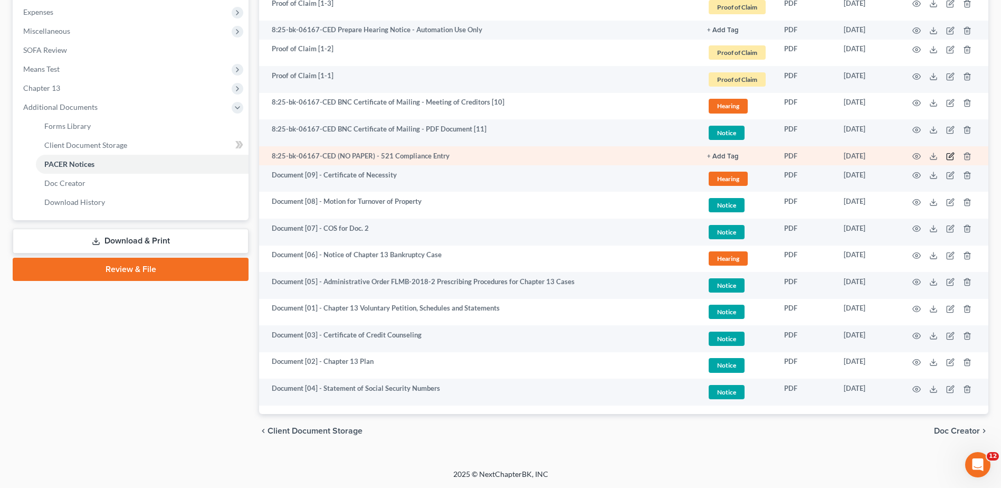
click at [950, 156] on icon "button" at bounding box center [951, 155] width 5 height 5
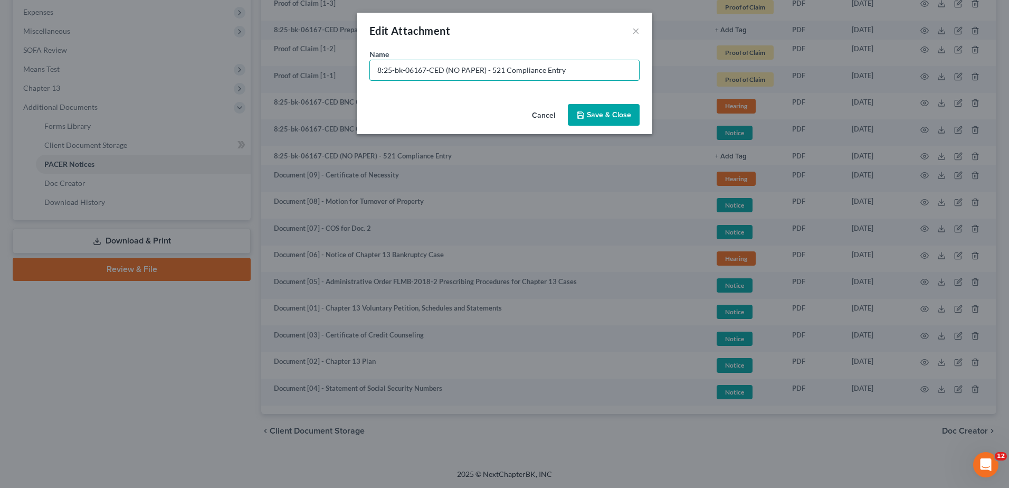
drag, startPoint x: 483, startPoint y: 65, endPoint x: 174, endPoint y: 81, distance: 310.2
click at [174, 81] on div "Edit Attachment × Name * 8:25-bk-06167-CED (NO PAPER) - 521 Compliance Entry Ca…" at bounding box center [504, 244] width 1009 height 488
type input "No Paper [01] - 521 Compliance Entry"
click at [591, 109] on button "Save & Close" at bounding box center [604, 115] width 72 height 22
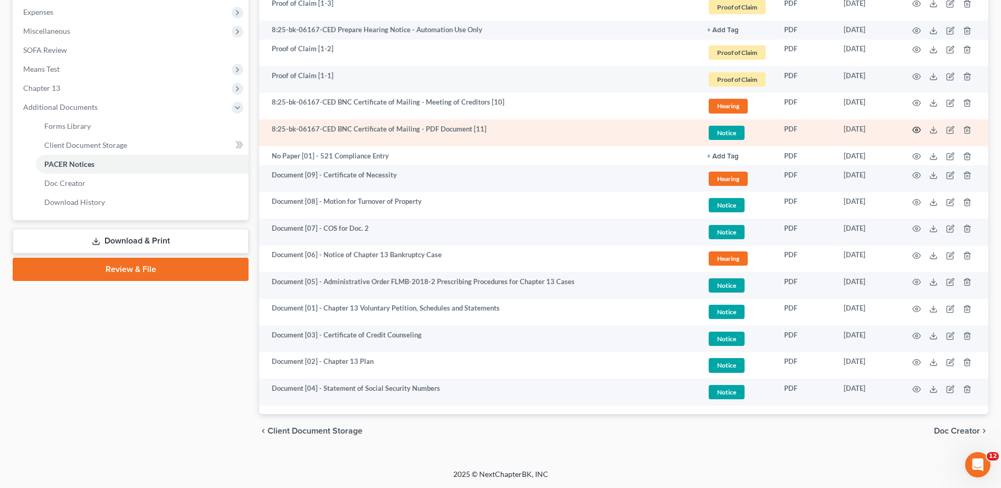
click at [917, 130] on circle "button" at bounding box center [917, 130] width 2 height 2
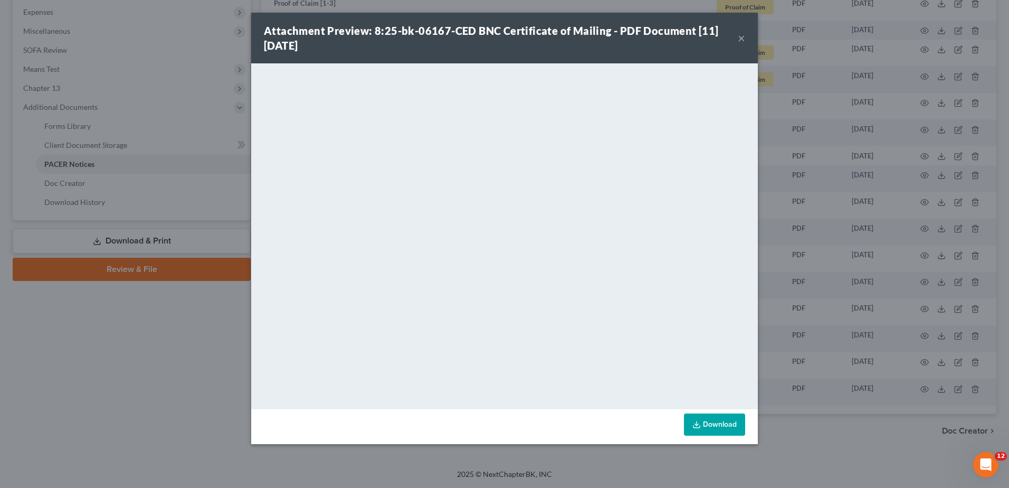
click at [743, 37] on button "×" at bounding box center [741, 38] width 7 height 13
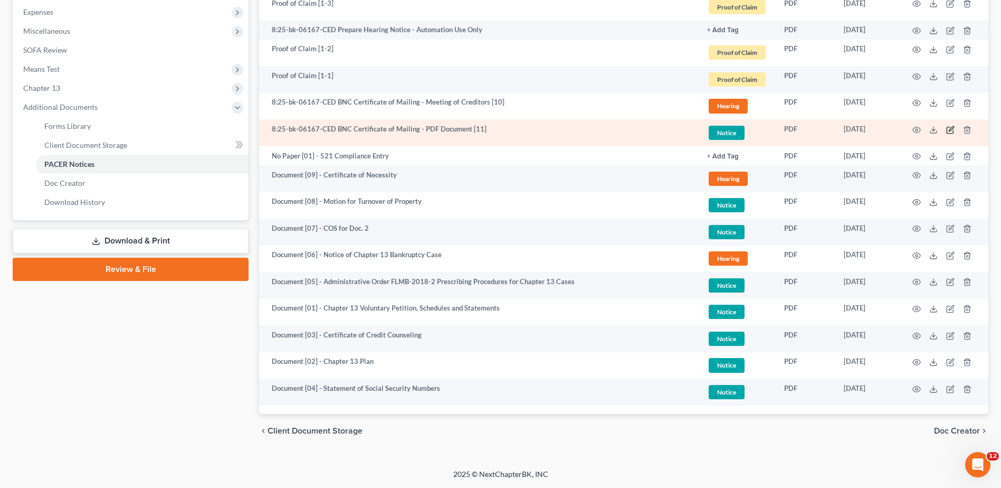
click at [951, 130] on icon "button" at bounding box center [951, 128] width 5 height 5
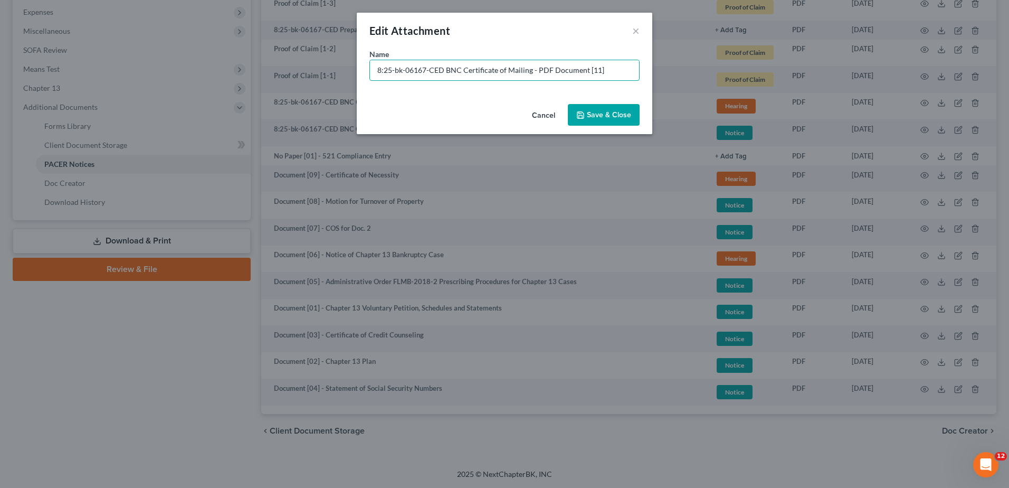
drag, startPoint x: 615, startPoint y: 73, endPoint x: 208, endPoint y: 95, distance: 407.5
click at [208, 95] on div "Edit Attachment × Name * 8:25-bk-06167-CED BNC Certificate of Mailing - PDF Doc…" at bounding box center [504, 244] width 1009 height 488
paste input "Document [02] -"
click at [422, 70] on input "Document [02] -" at bounding box center [504, 70] width 269 height 20
type input "Document [01] - COS for Doc. 2"
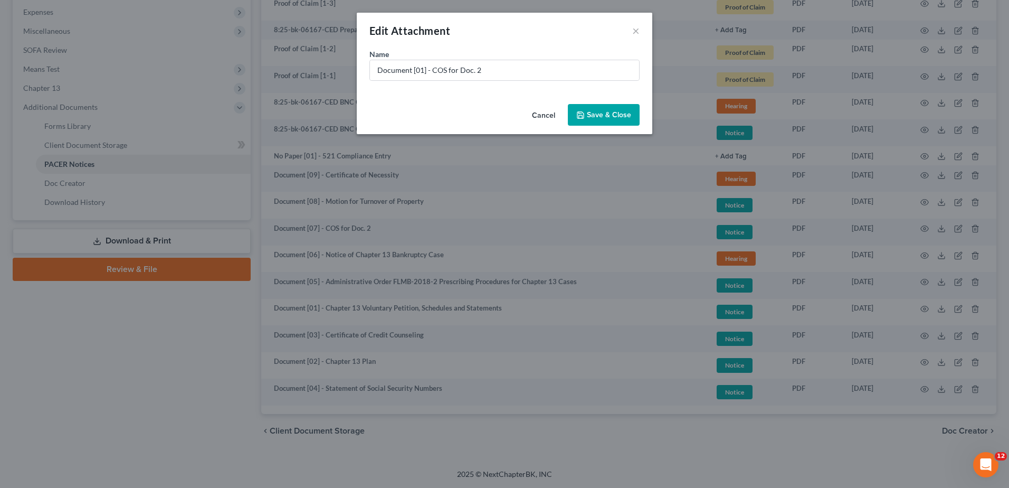
click at [616, 112] on span "Save & Close" at bounding box center [609, 114] width 44 height 9
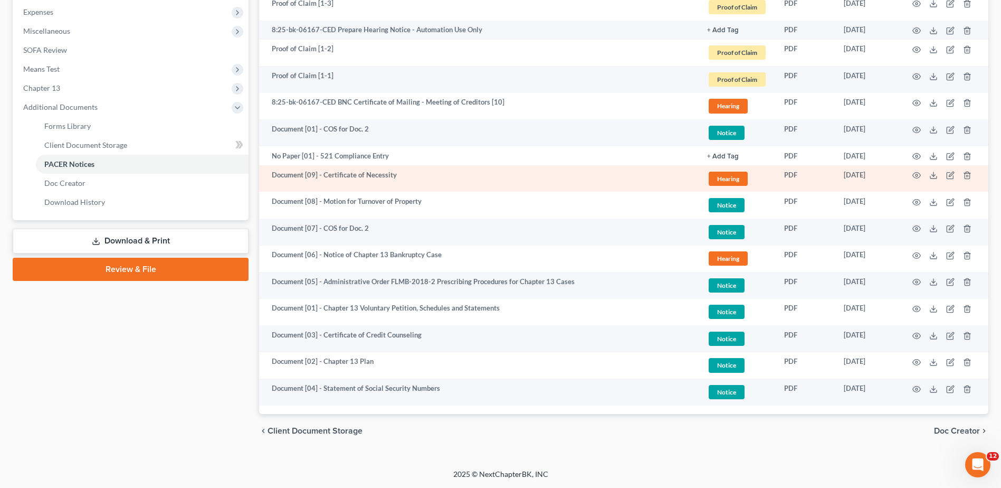
click at [723, 177] on span "Hearing" at bounding box center [728, 179] width 39 height 14
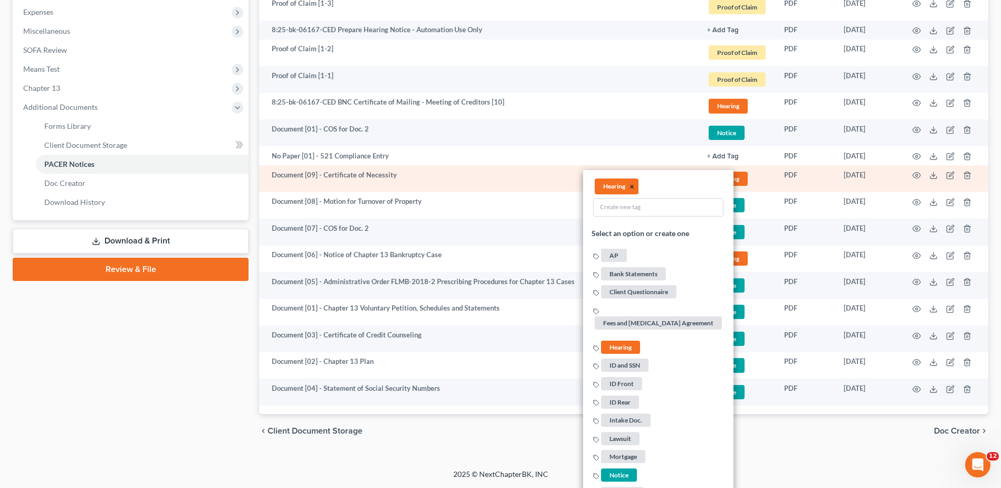
click at [631, 187] on button "×" at bounding box center [632, 186] width 5 height 9
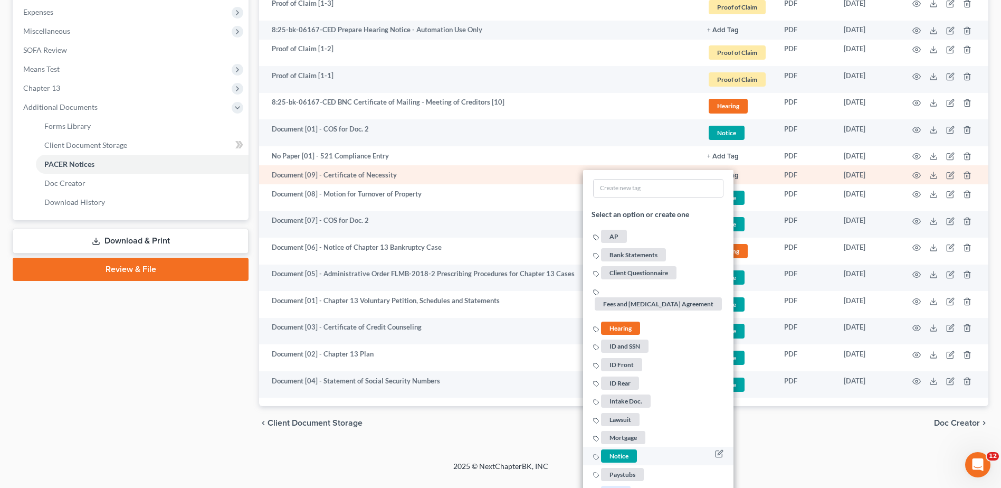
click at [614, 458] on span "Notice" at bounding box center [619, 455] width 36 height 13
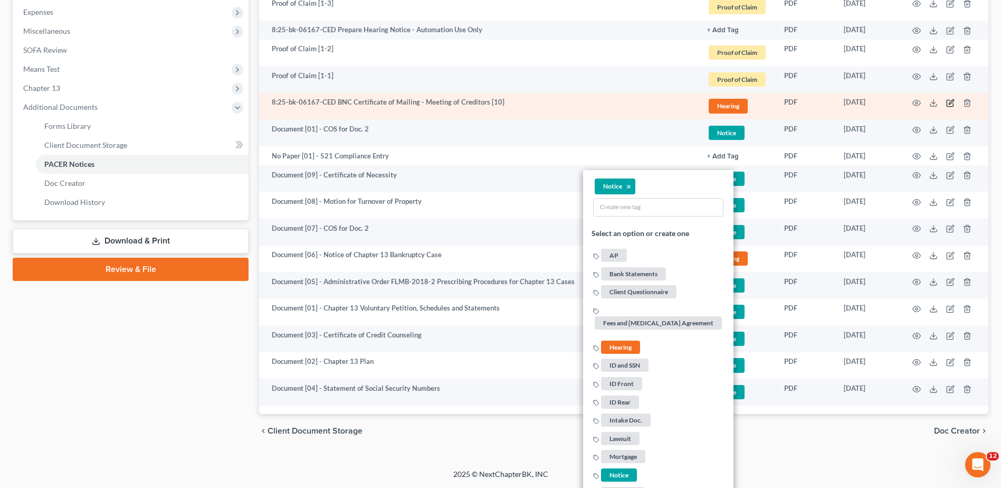
click at [949, 103] on icon "button" at bounding box center [950, 103] width 8 height 8
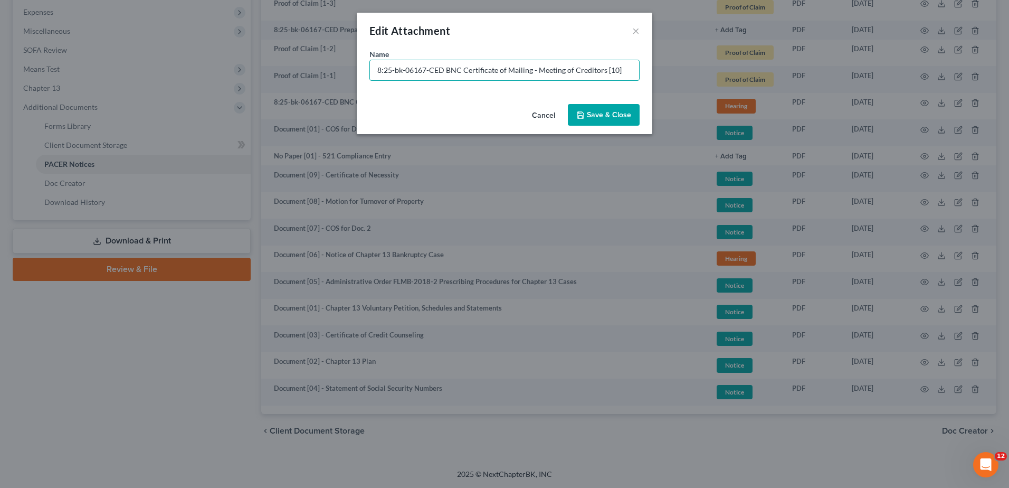
drag, startPoint x: 627, startPoint y: 72, endPoint x: 177, endPoint y: 87, distance: 450.4
click at [177, 87] on div "Edit Attachment × Name * 8:25-bk-06167-CED BNC Certificate of Mailing - Meeting…" at bounding box center [504, 244] width 1009 height 488
paste input "Document [02] -"
click at [421, 71] on input "Document [02] -" at bounding box center [504, 70] width 269 height 20
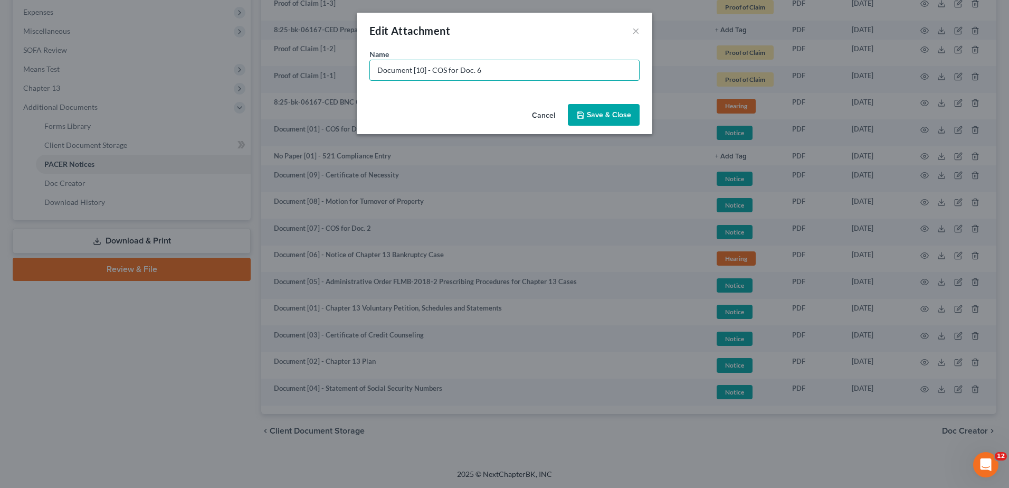
type input "Document [10] - COS for Doc. 6"
click at [616, 111] on span "Save & Close" at bounding box center [609, 114] width 44 height 9
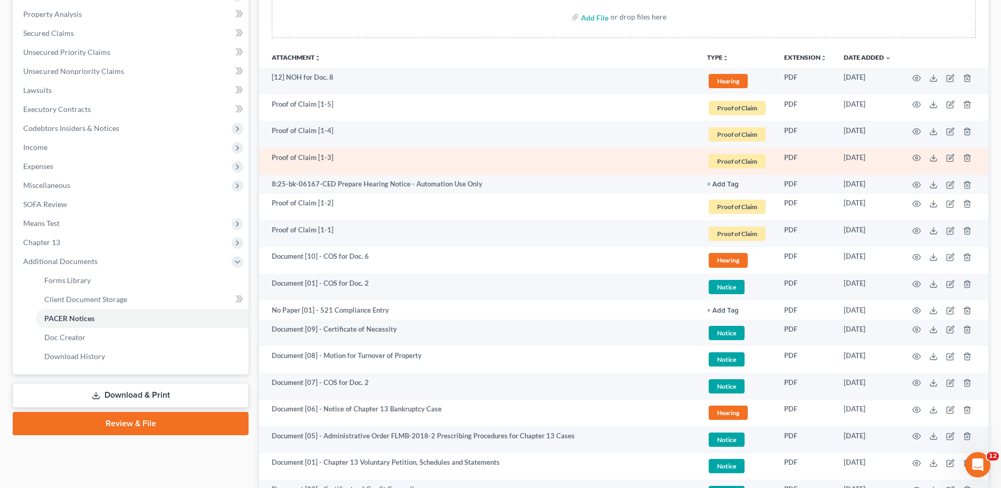
scroll to position [178, 0]
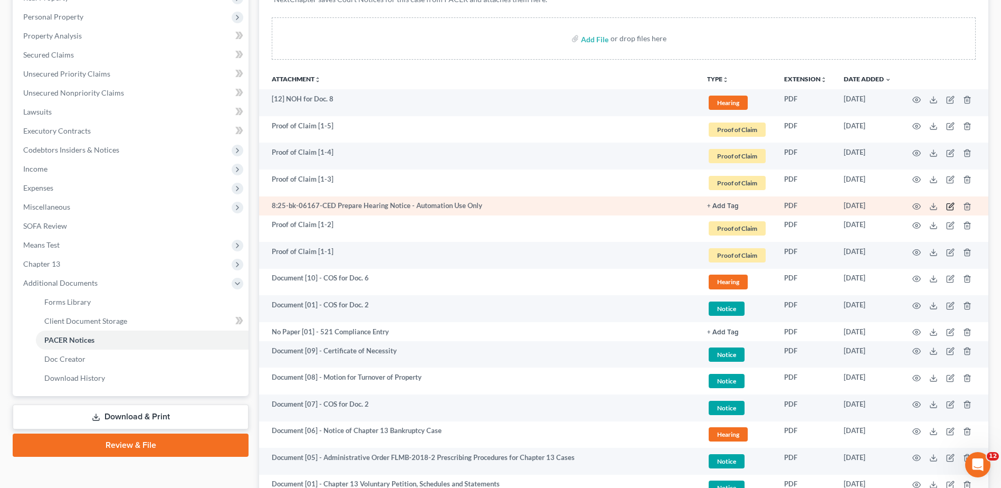
click at [950, 205] on icon "button" at bounding box center [951, 205] width 5 height 5
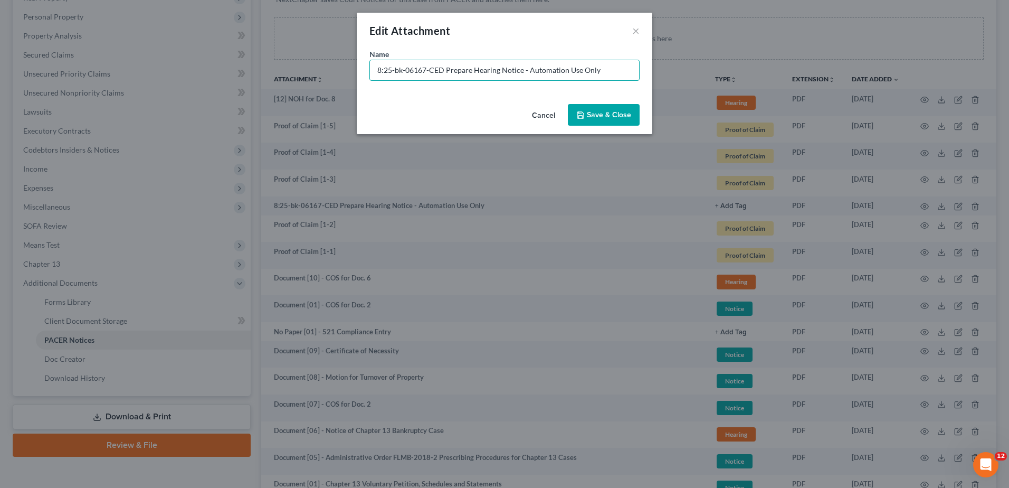
drag, startPoint x: 443, startPoint y: 70, endPoint x: 82, endPoint y: 59, distance: 361.1
click at [82, 59] on div "Edit Attachment × Name * 8:25-bk-06167-CED Prepare Hearing Notice - Automation …" at bounding box center [504, 244] width 1009 height 488
type input "No Paper [02] - Prepare Hearing Notice - Automation Use Only"
click at [617, 116] on span "Save & Close" at bounding box center [609, 114] width 44 height 9
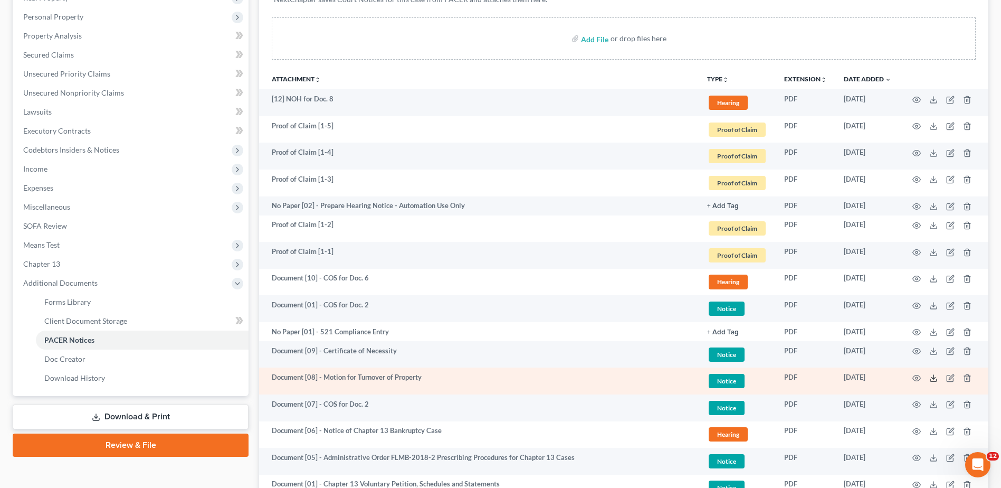
click at [930, 378] on icon at bounding box center [933, 378] width 8 height 8
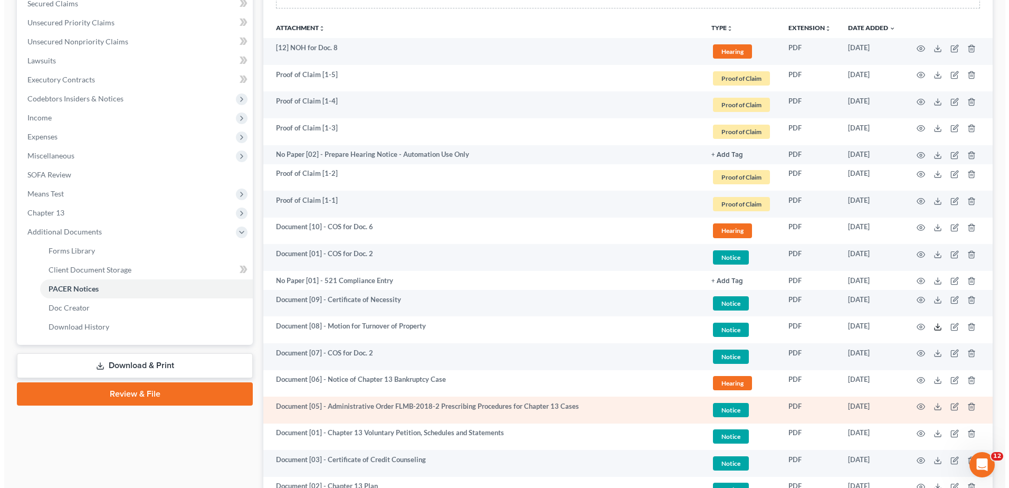
scroll to position [354, 0]
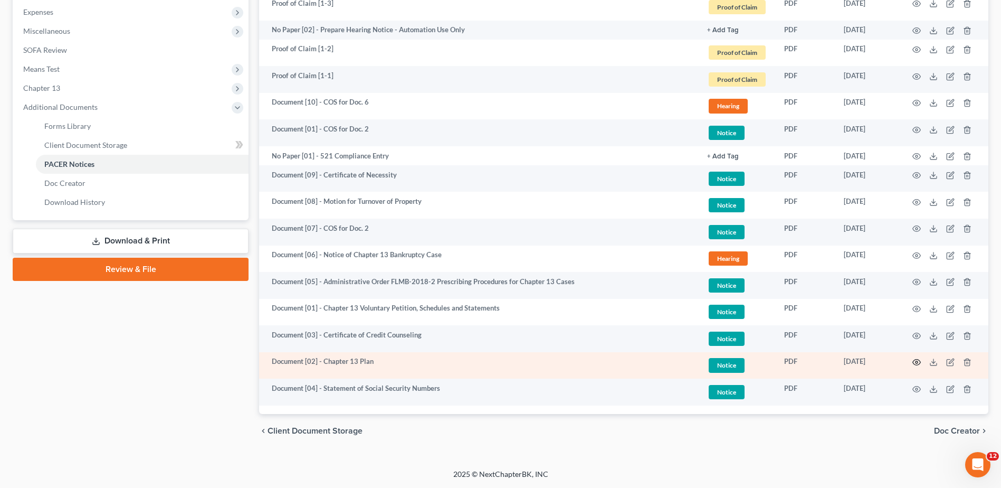
click at [917, 364] on icon "button" at bounding box center [916, 362] width 8 height 8
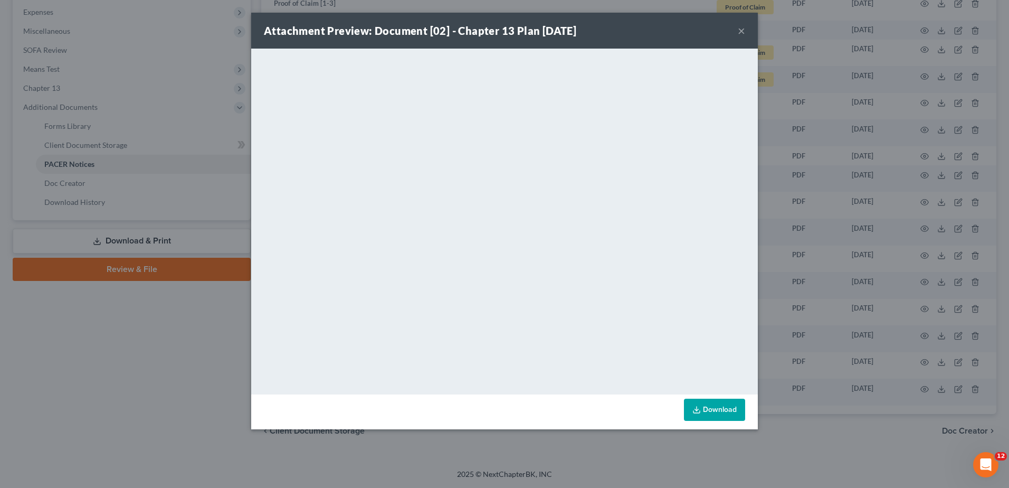
click at [741, 32] on button "×" at bounding box center [741, 30] width 7 height 13
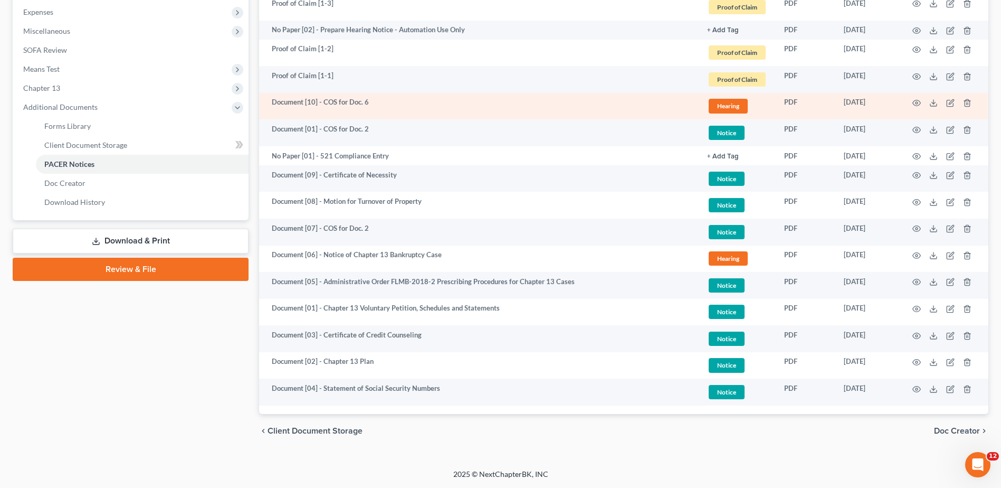
click at [737, 104] on span "Hearing" at bounding box center [728, 106] width 39 height 14
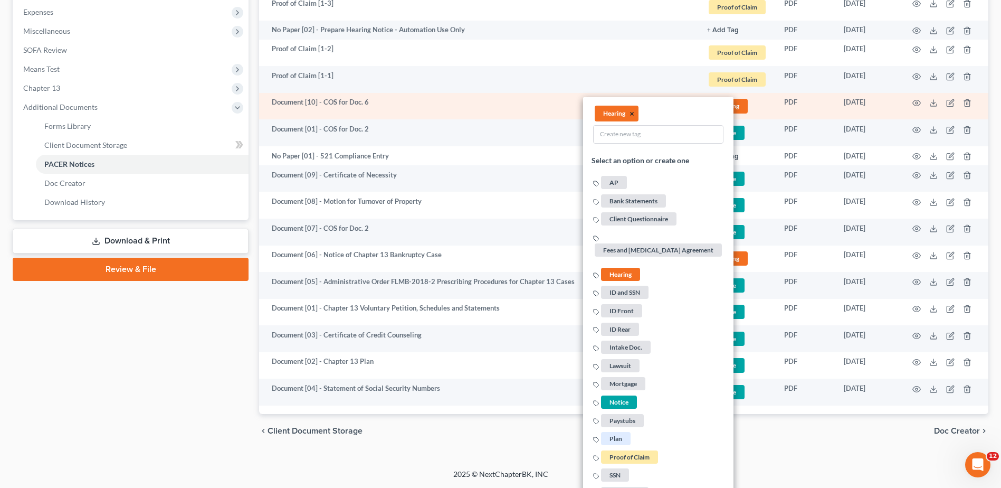
click at [633, 114] on button "×" at bounding box center [632, 113] width 5 height 9
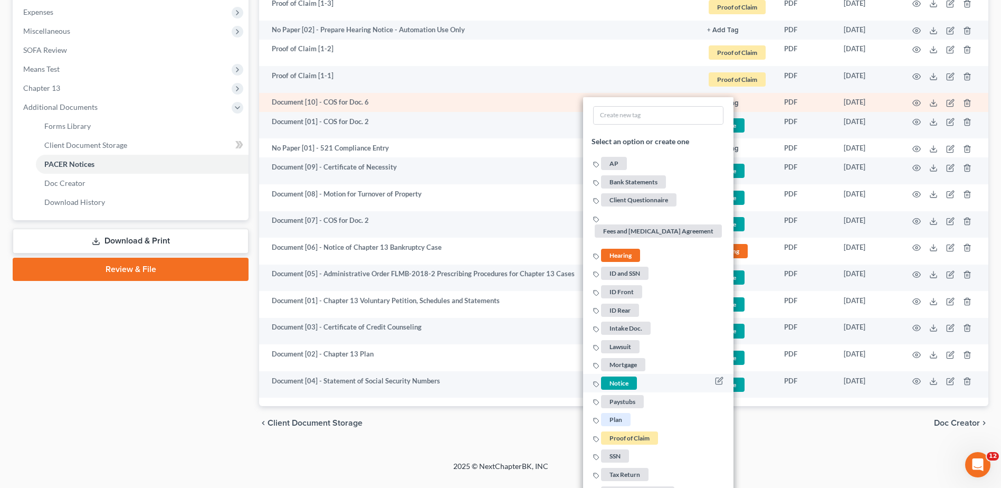
click at [609, 382] on span "Notice" at bounding box center [619, 382] width 36 height 13
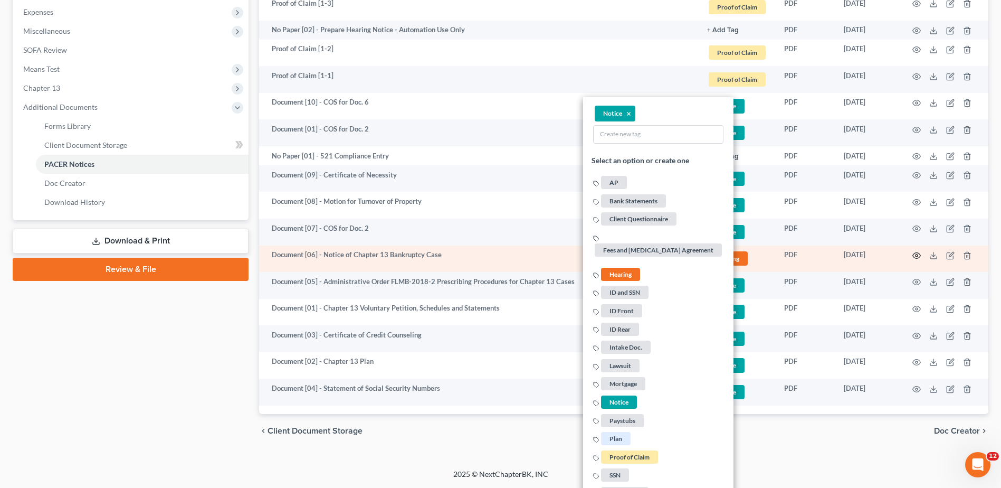
click at [915, 257] on icon "button" at bounding box center [916, 255] width 8 height 8
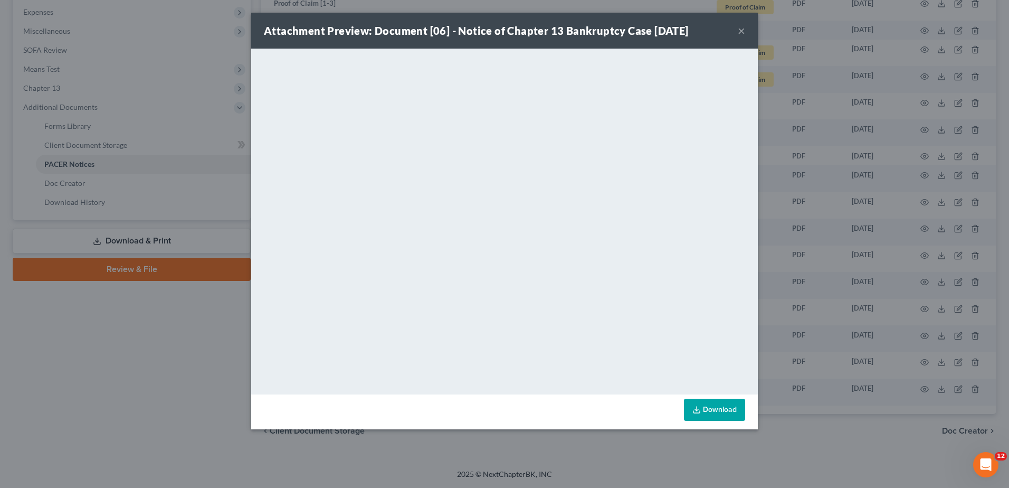
click at [745, 33] on div "Attachment Preview: Document [06] - Notice of Chapter 13 Bankruptcy Case 08/28/…" at bounding box center [504, 31] width 507 height 36
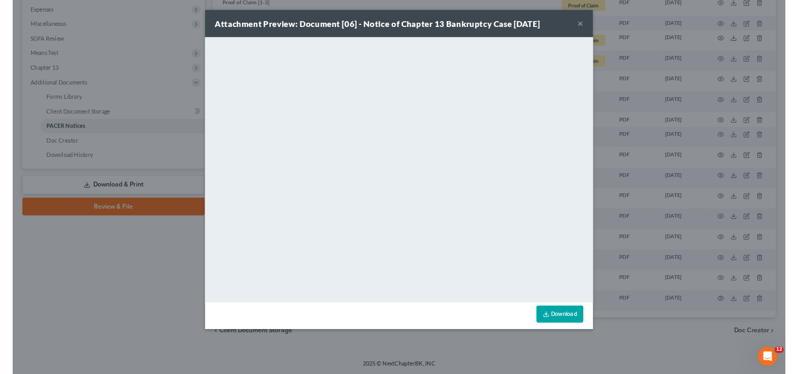
scroll to position [354, 0]
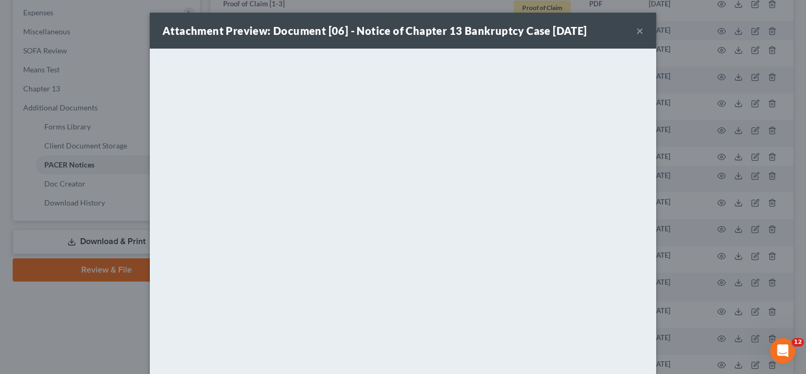
drag, startPoint x: 435, startPoint y: 4, endPoint x: 443, endPoint y: 6, distance: 8.7
click at [436, 5] on div "Attachment Preview: Document [06] - Notice of Chapter 13 Bankruptcy Case 08/28/…" at bounding box center [403, 187] width 806 height 374
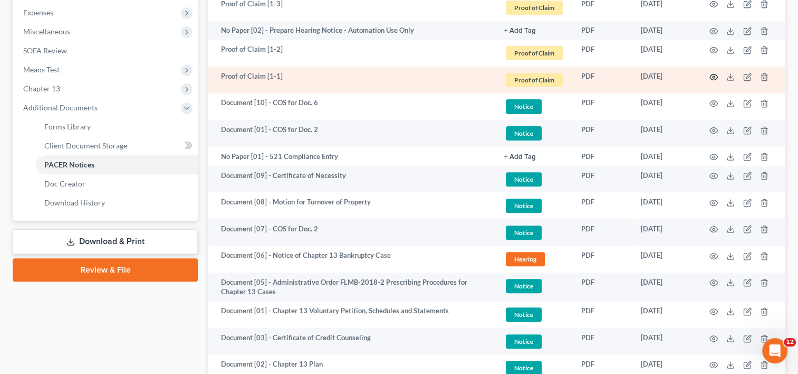
click at [712, 74] on icon "button" at bounding box center [714, 77] width 8 height 8
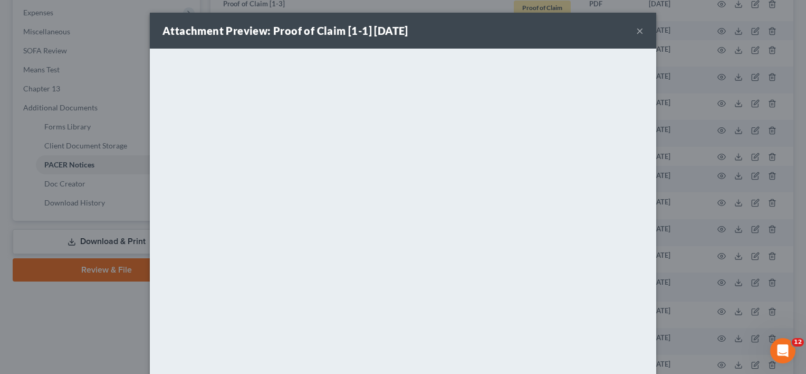
drag, startPoint x: 91, startPoint y: 319, endPoint x: 120, endPoint y: 313, distance: 29.1
click at [91, 319] on div "Attachment Preview: Proof of Claim [1-1] 09/04/2025 × <object ng-attr-data='htt…" at bounding box center [403, 187] width 806 height 374
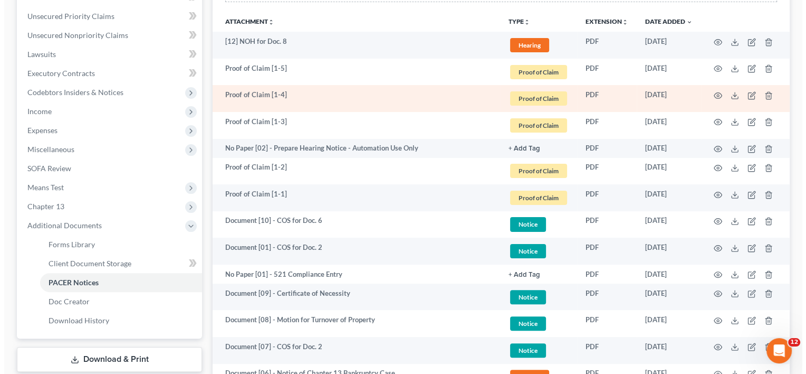
scroll to position [266, 0]
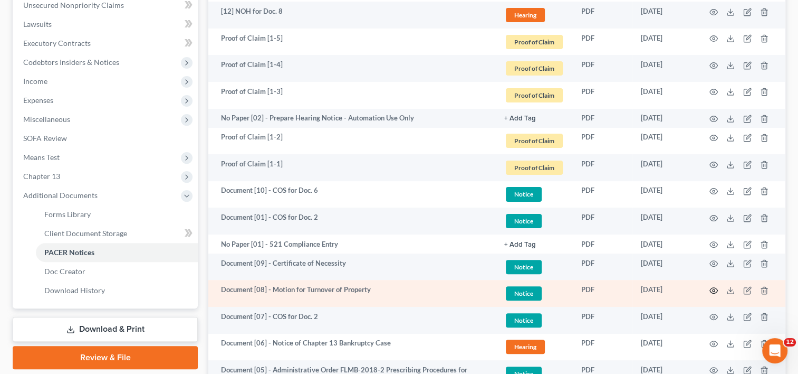
click at [716, 288] on icon "button" at bounding box center [714, 290] width 8 height 8
